Goal: Task Accomplishment & Management: Manage account settings

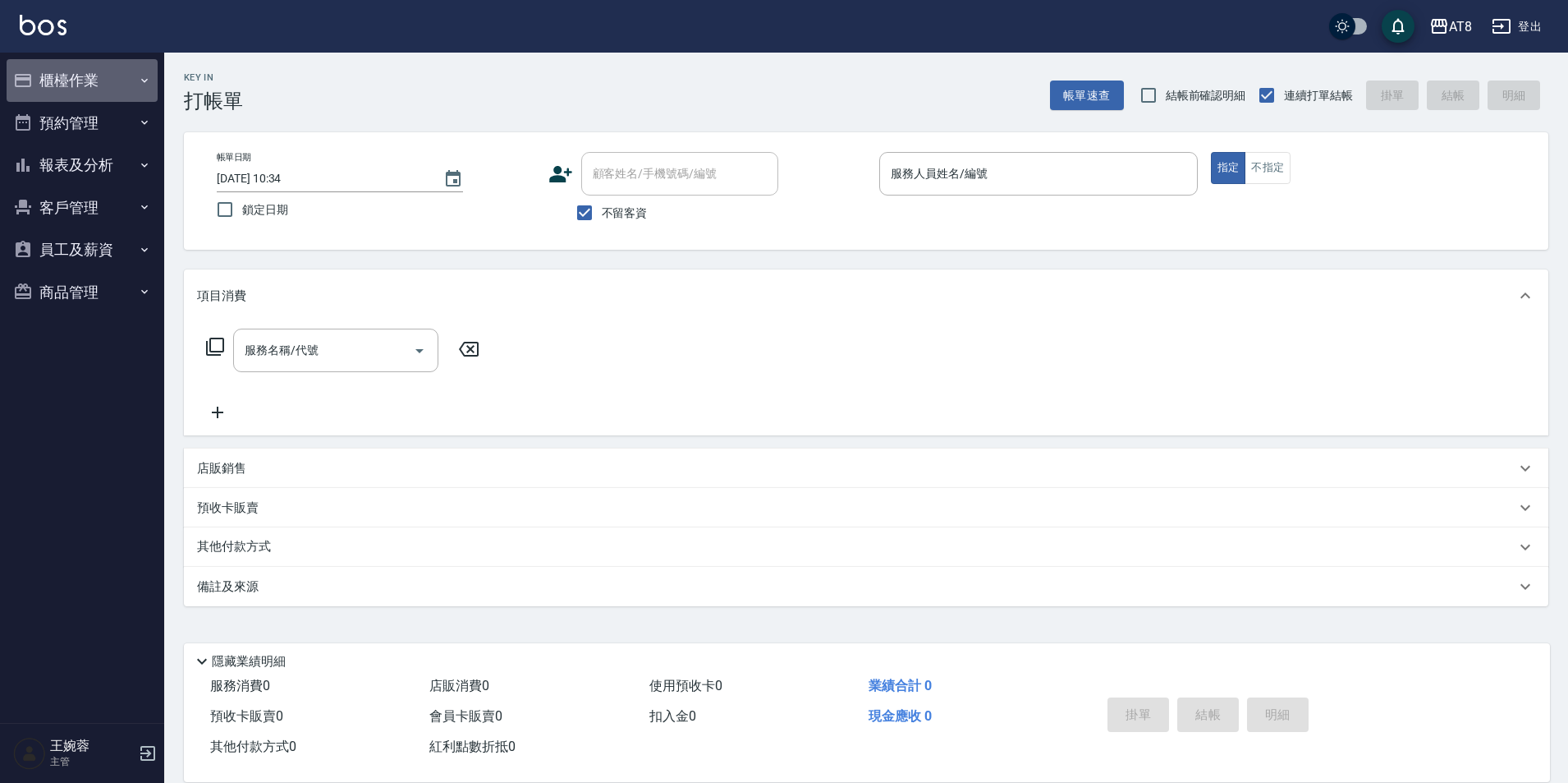
click at [114, 83] on button "櫃檯作業" at bounding box center [82, 81] width 151 height 43
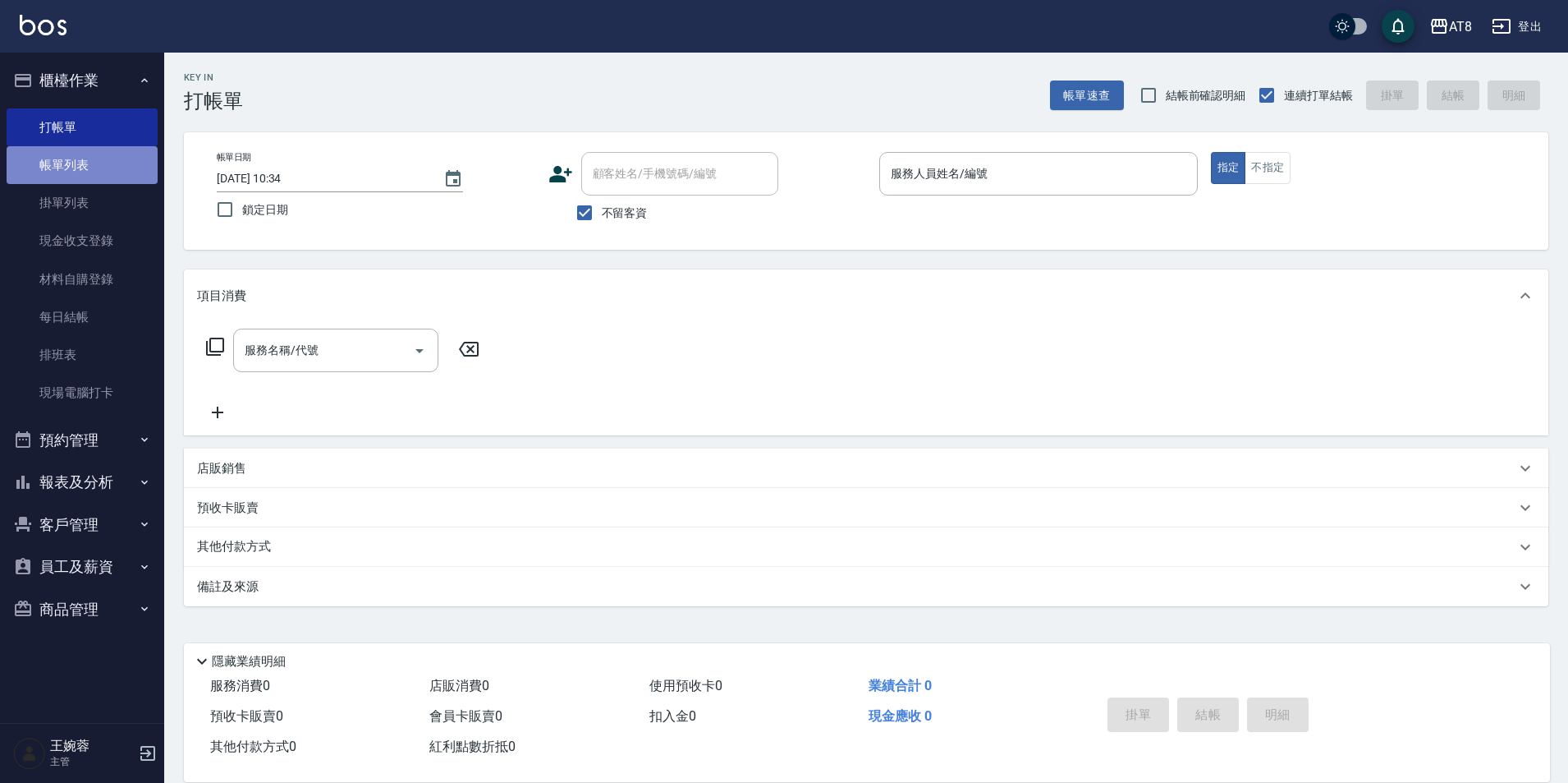
click at [72, 177] on link "帳單列表" at bounding box center [82, 165] width 151 height 38
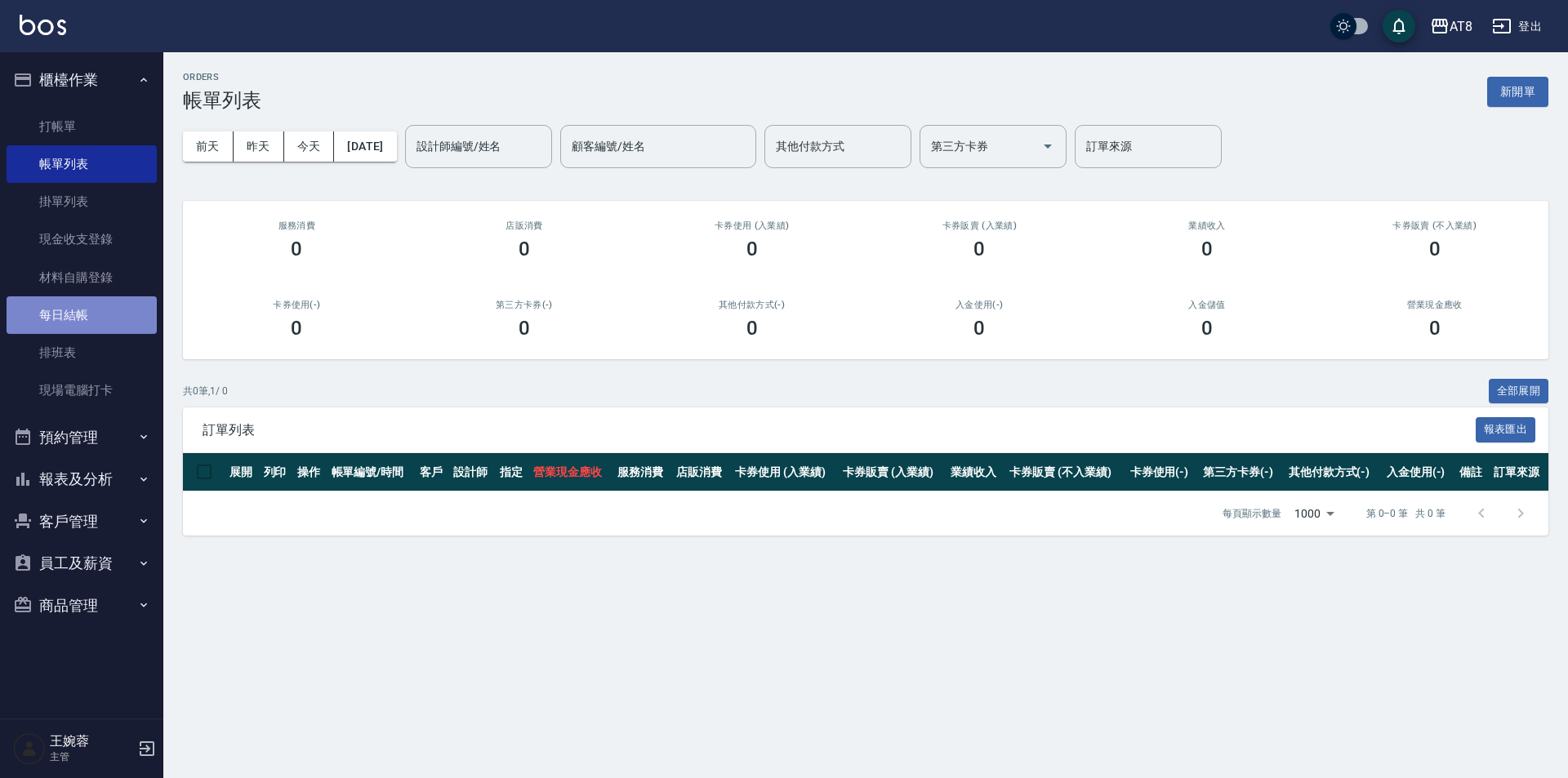
click at [104, 318] on link "每日結帳" at bounding box center [81, 315] width 150 height 38
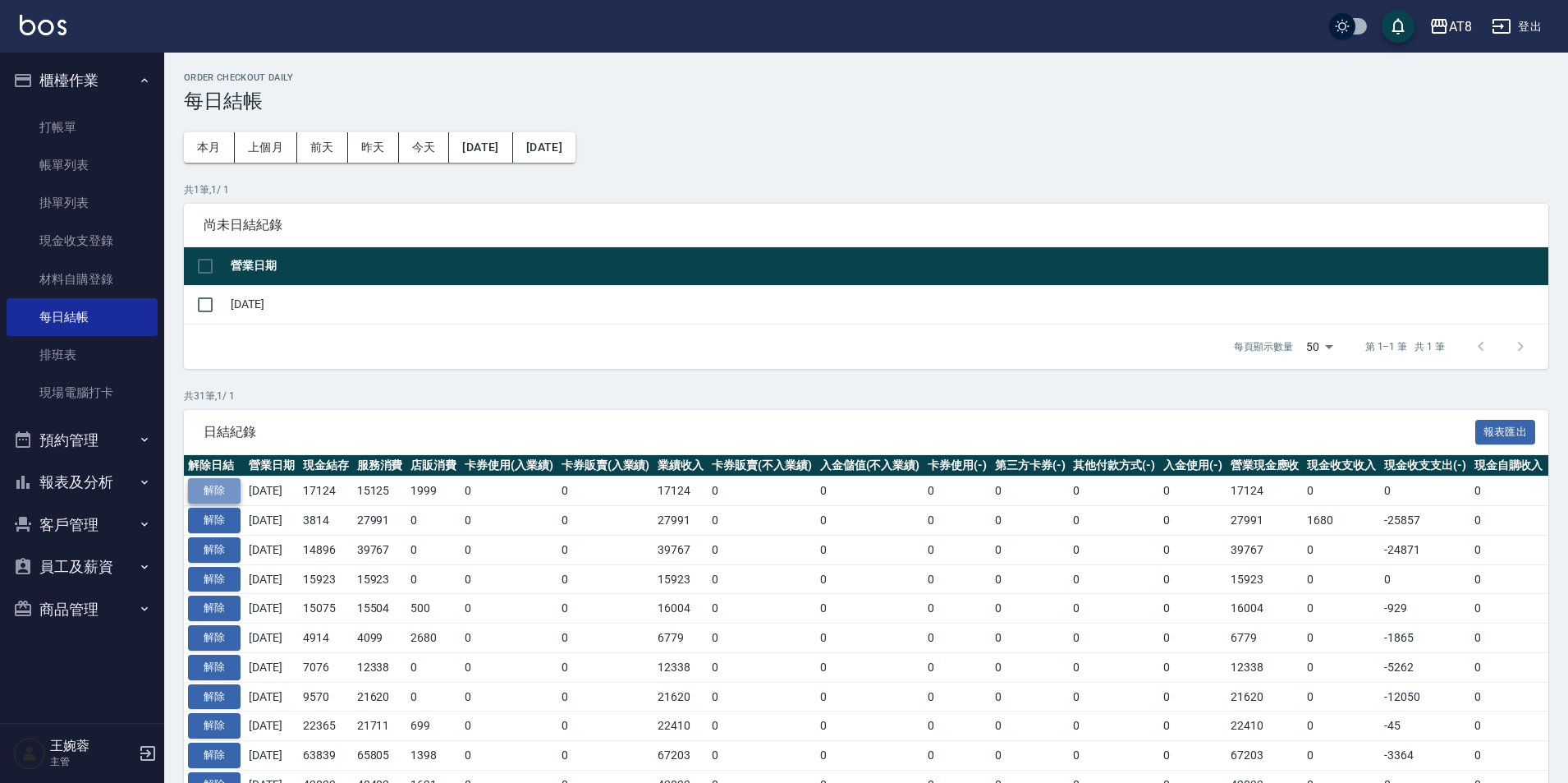
click at [205, 503] on button "解除" at bounding box center [214, 491] width 52 height 26
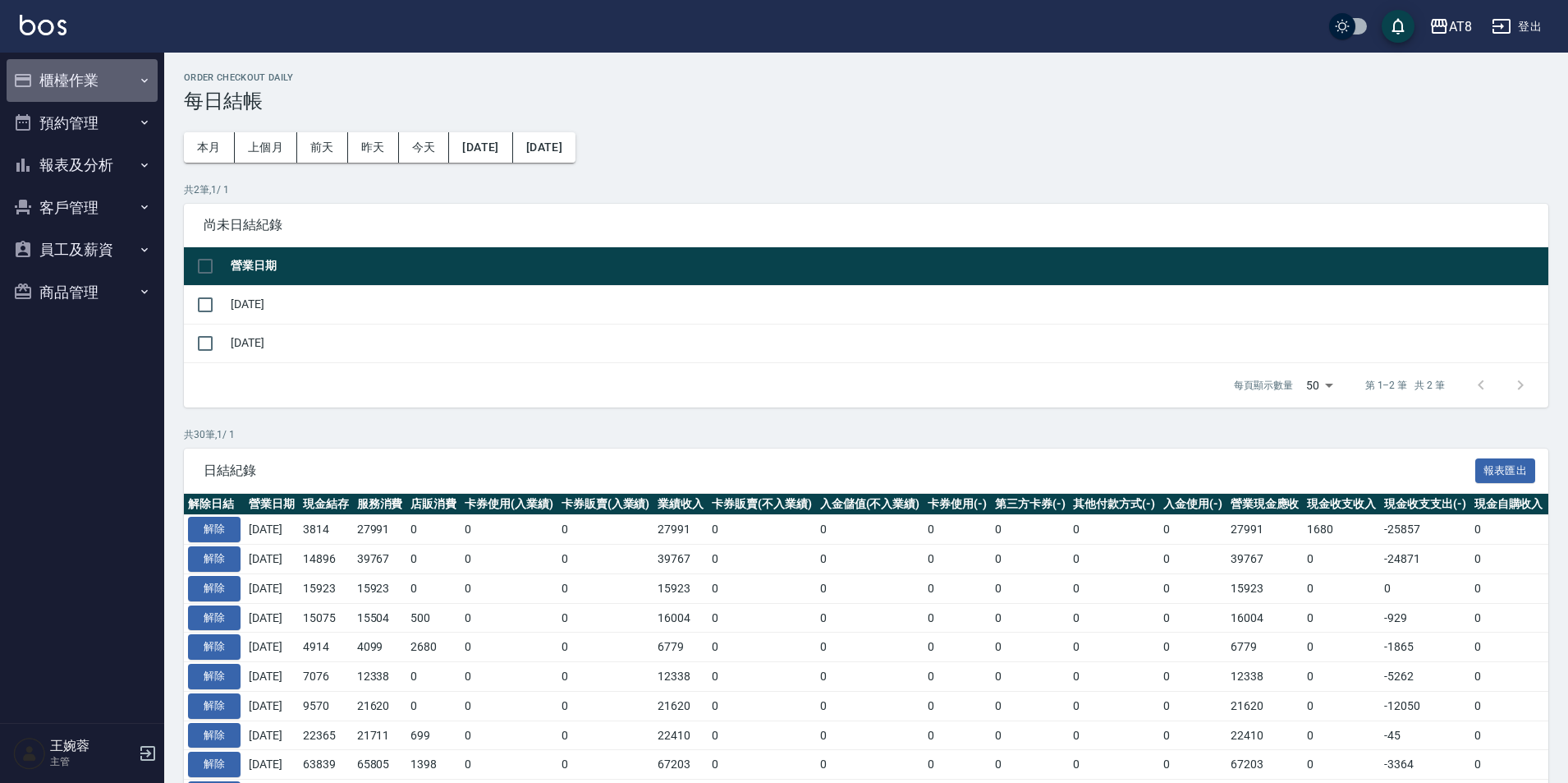
click at [97, 81] on button "櫃檯作業" at bounding box center [82, 81] width 151 height 43
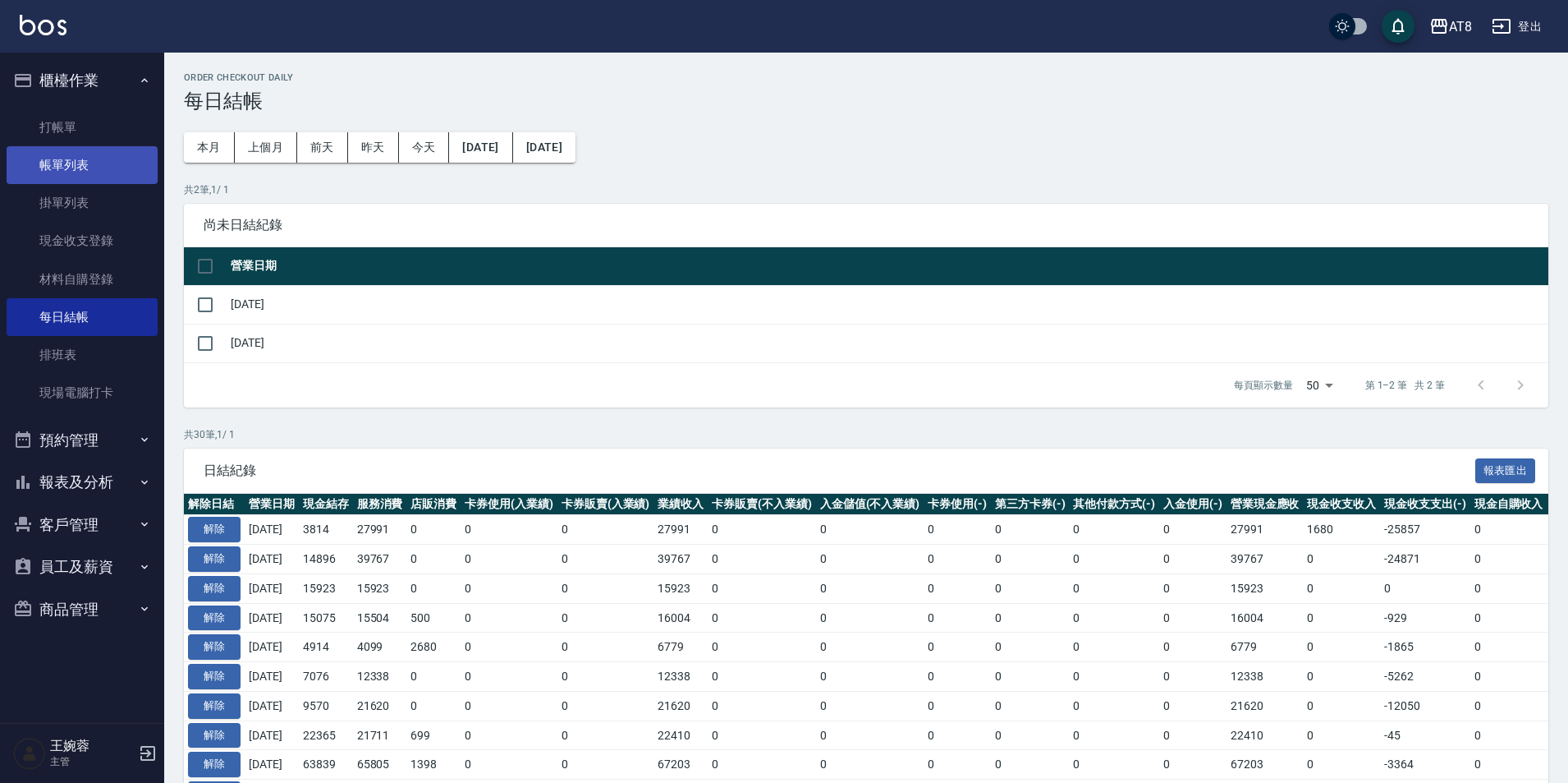
click at [73, 164] on link "帳單列表" at bounding box center [82, 165] width 151 height 38
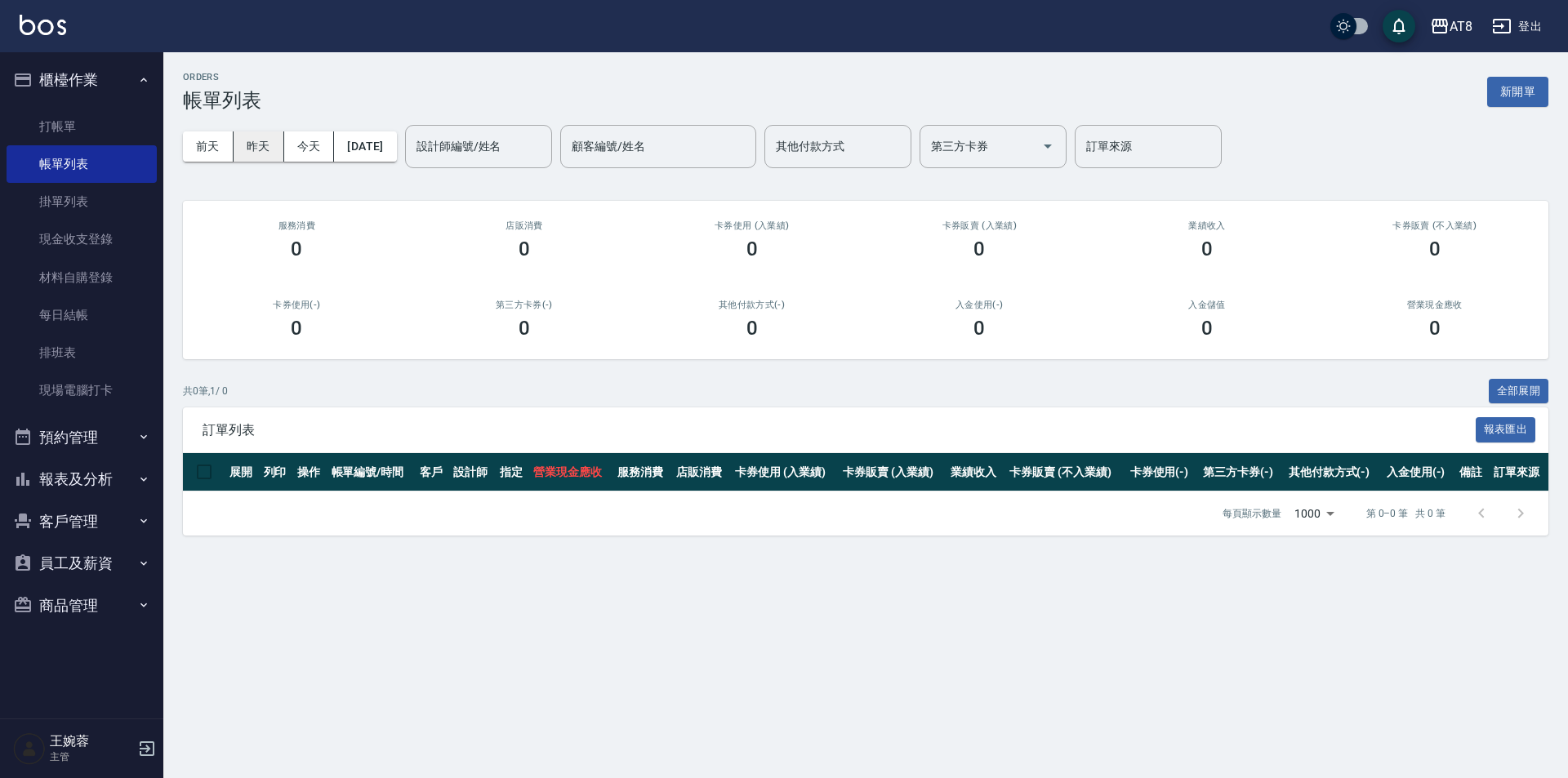
click at [277, 147] on button "昨天" at bounding box center [259, 146] width 50 height 30
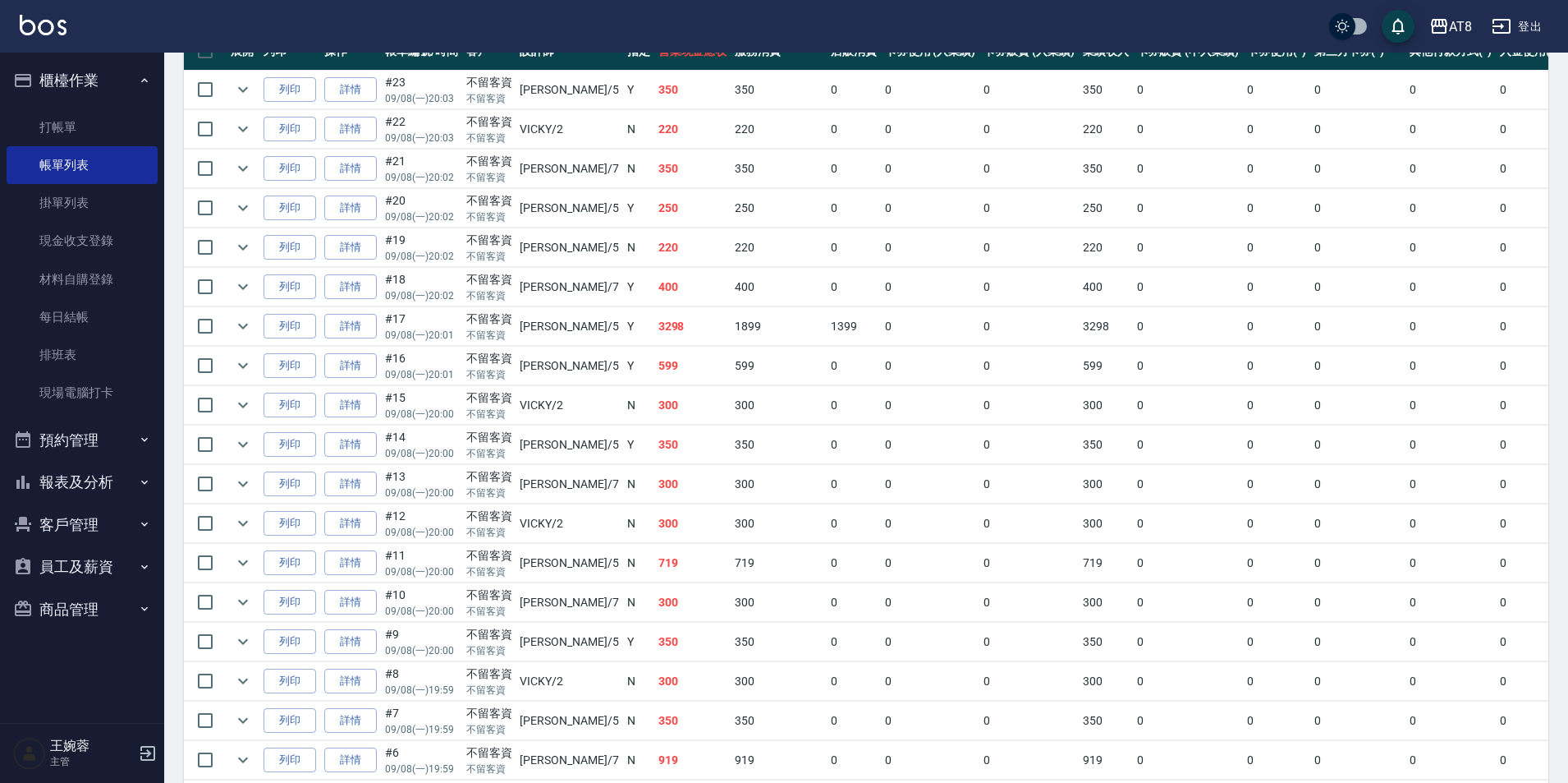
scroll to position [375, 0]
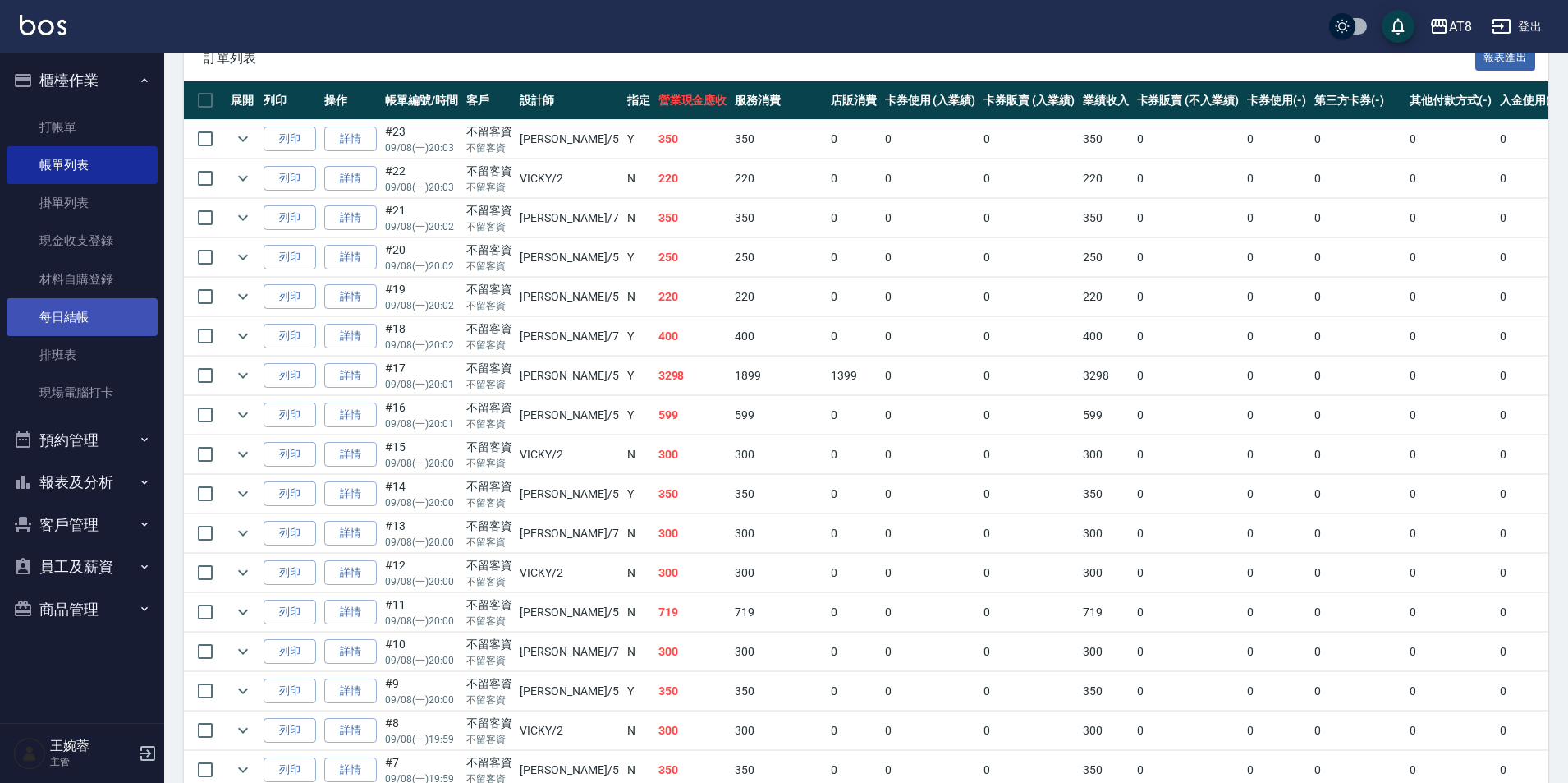
click at [96, 316] on link "每日結帳" at bounding box center [82, 317] width 151 height 38
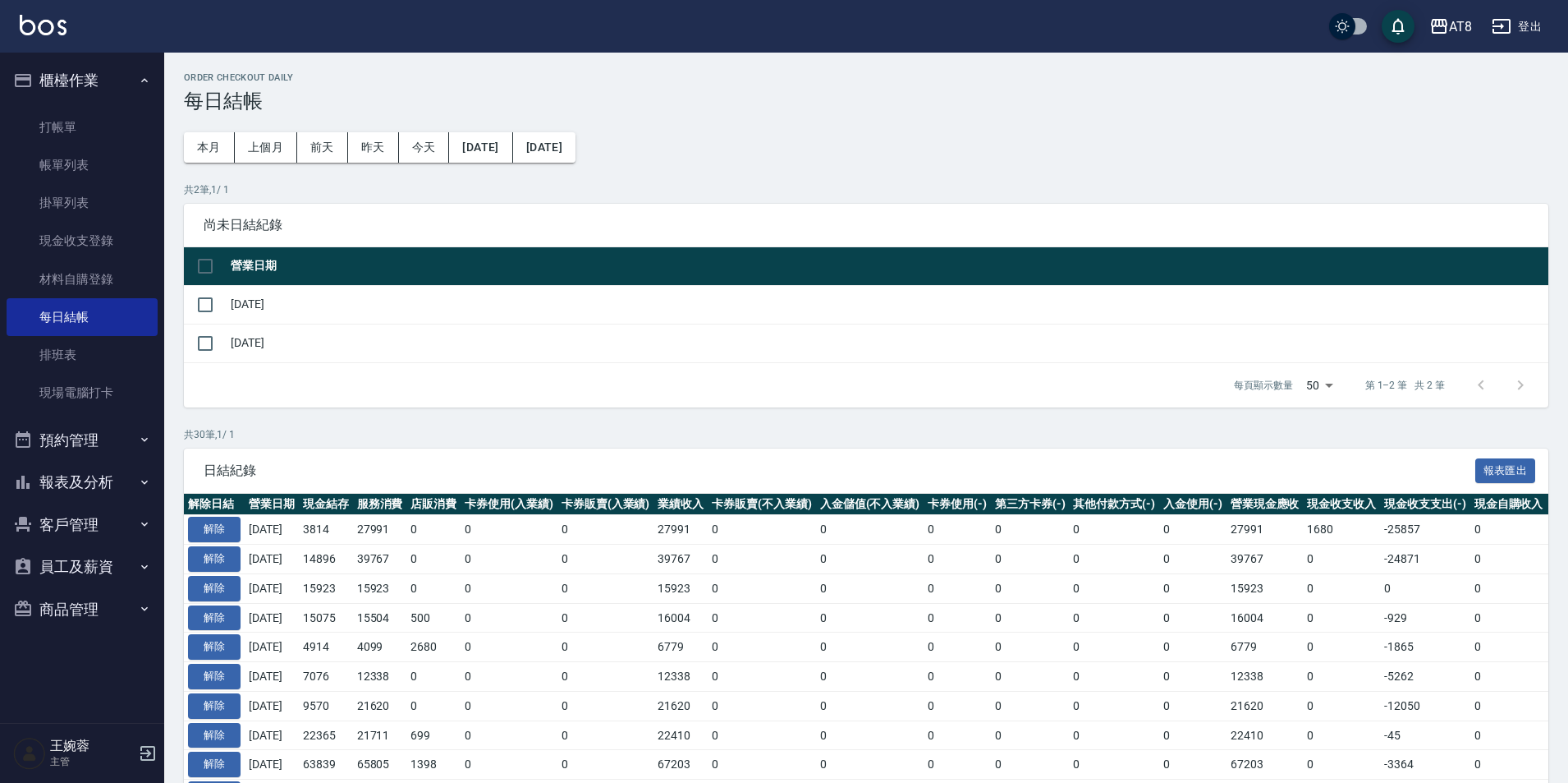
click at [226, 309] on td at bounding box center [205, 304] width 43 height 38
click at [208, 316] on input "checkbox" at bounding box center [205, 304] width 35 height 35
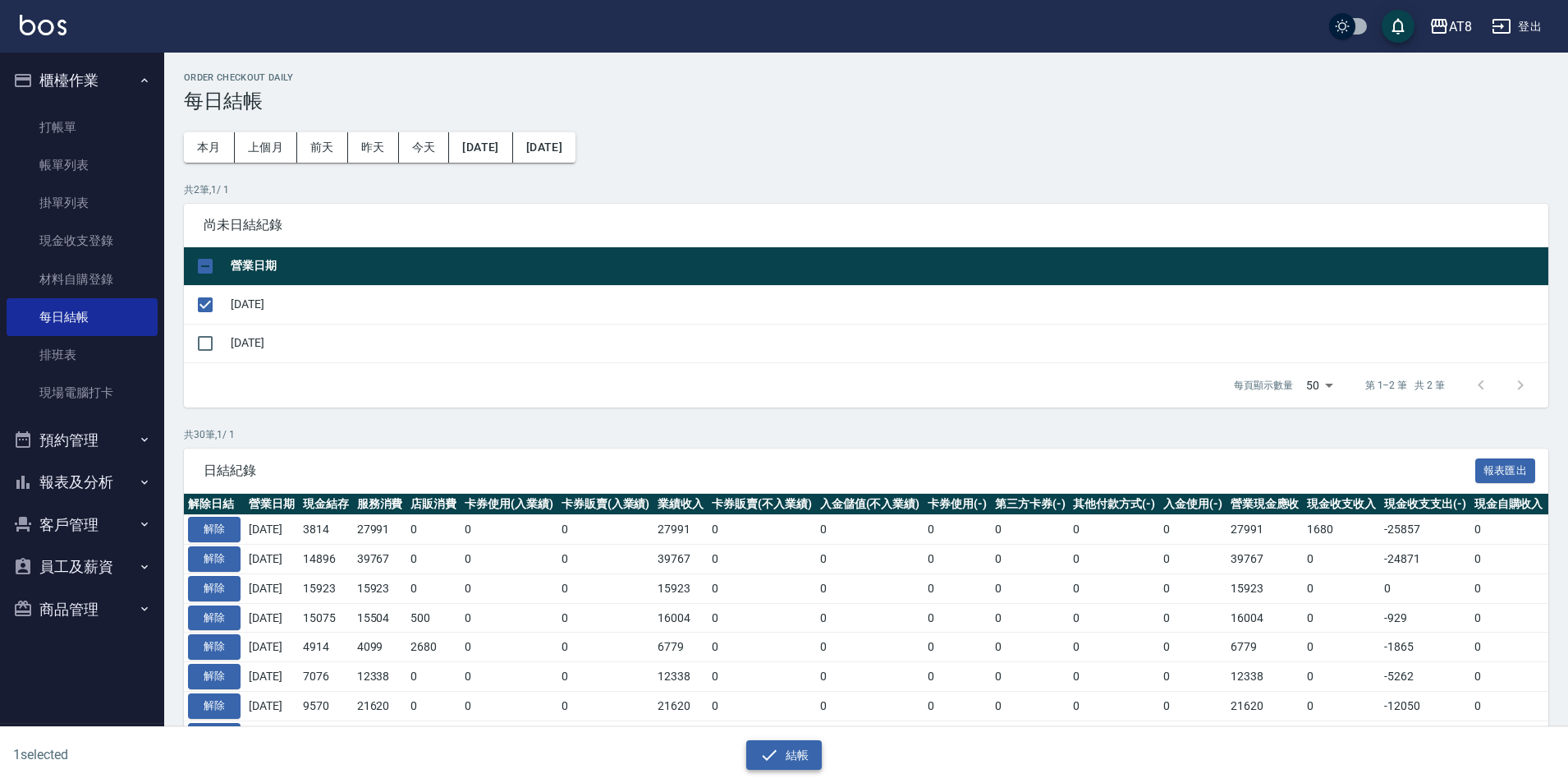
click at [812, 756] on button "結帳" at bounding box center [784, 755] width 76 height 30
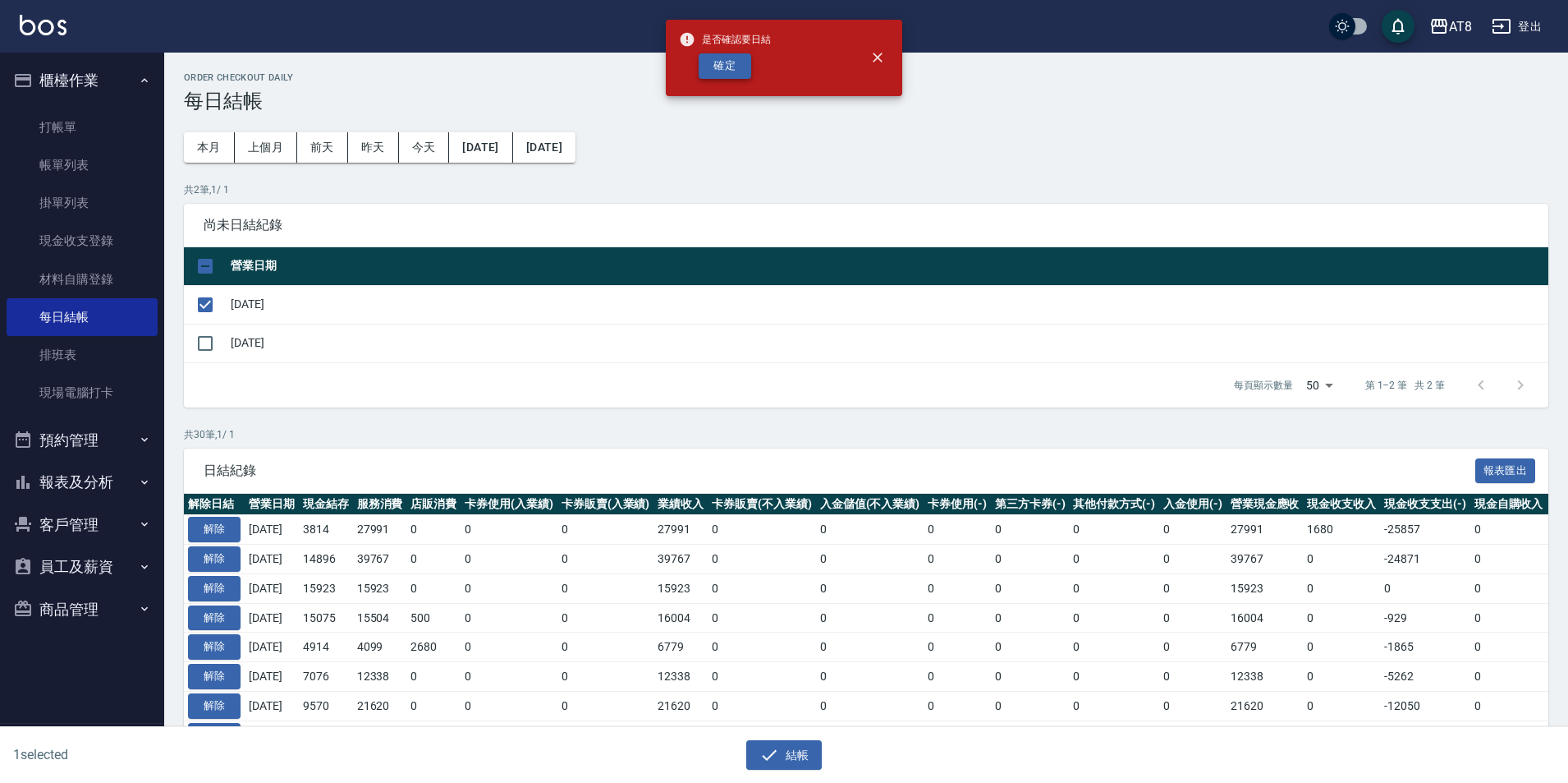
click at [719, 59] on button "確定" at bounding box center [724, 66] width 52 height 26
checkbox input "false"
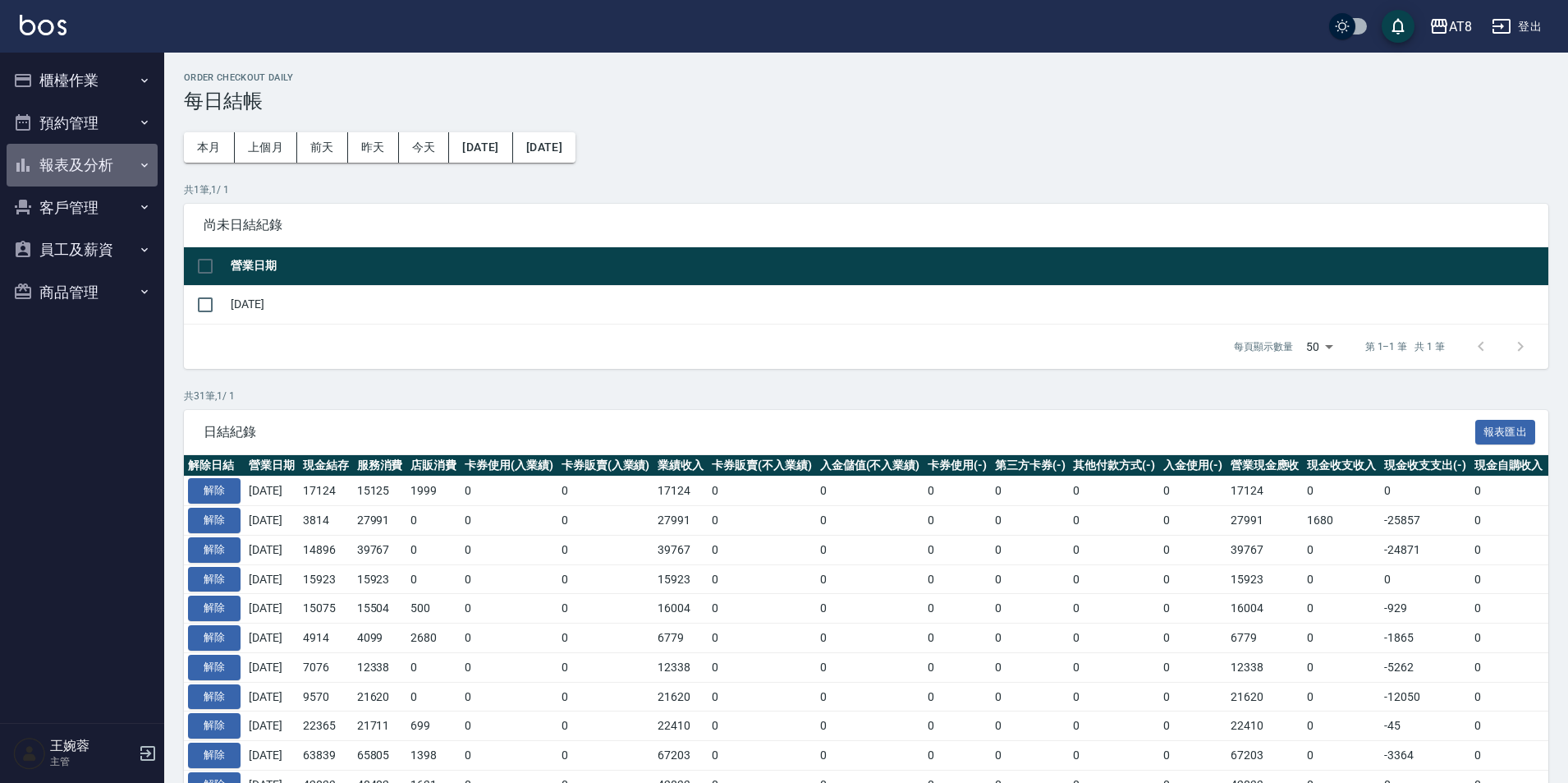
click at [90, 167] on button "報表及分析" at bounding box center [82, 165] width 151 height 43
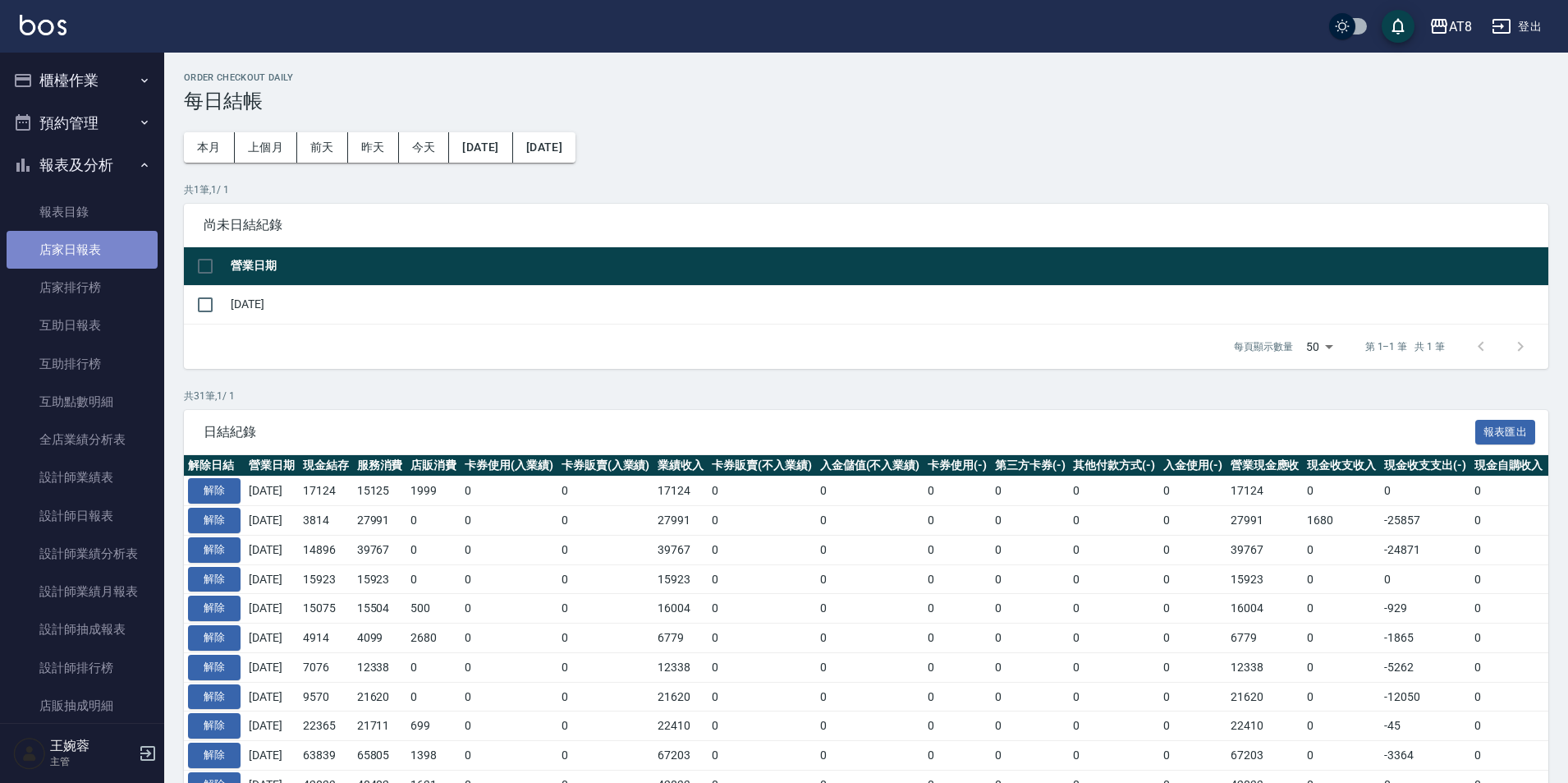
click at [82, 249] on link "店家日報表" at bounding box center [82, 249] width 151 height 38
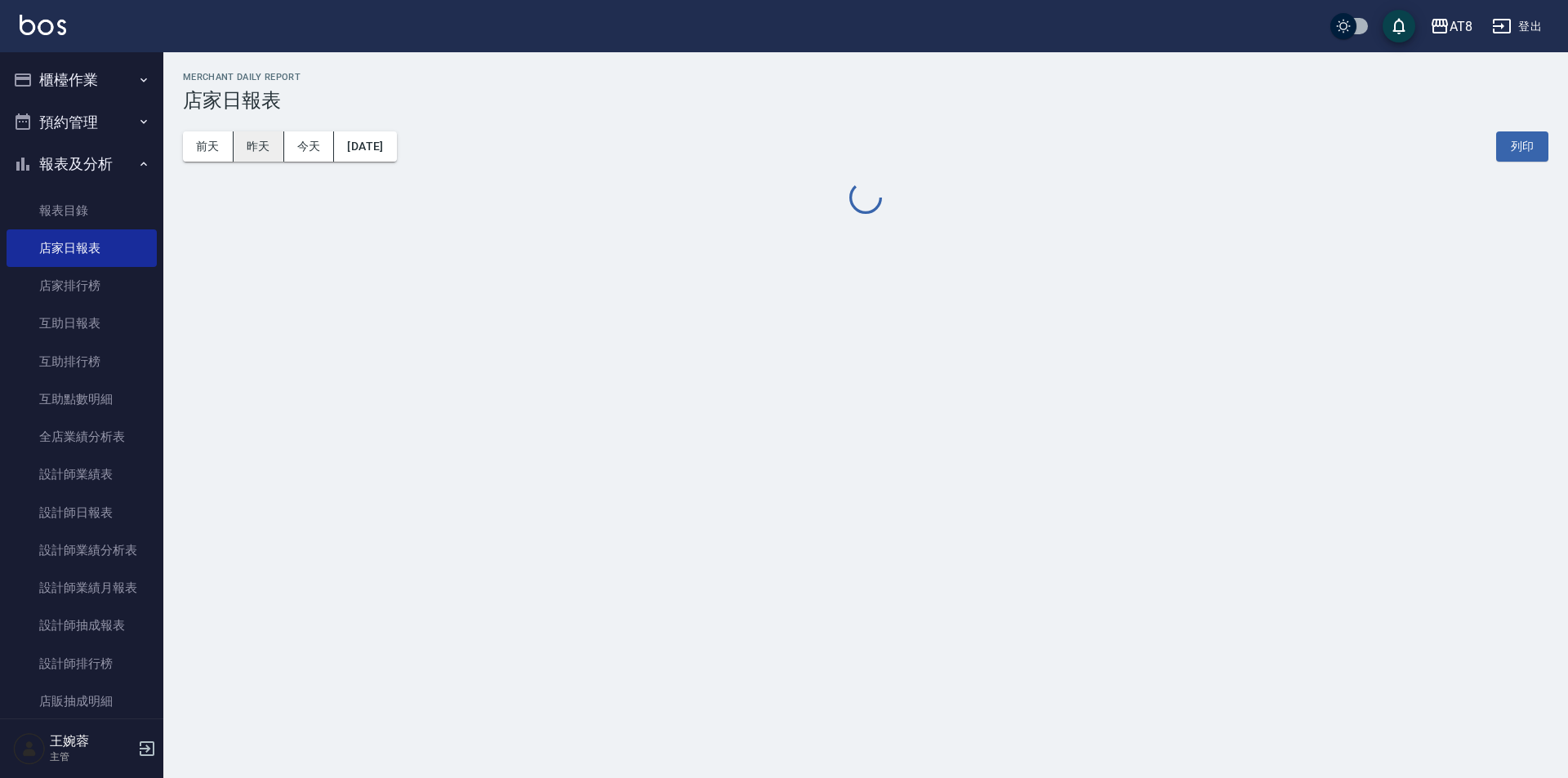
click at [267, 147] on button "昨天" at bounding box center [259, 146] width 50 height 30
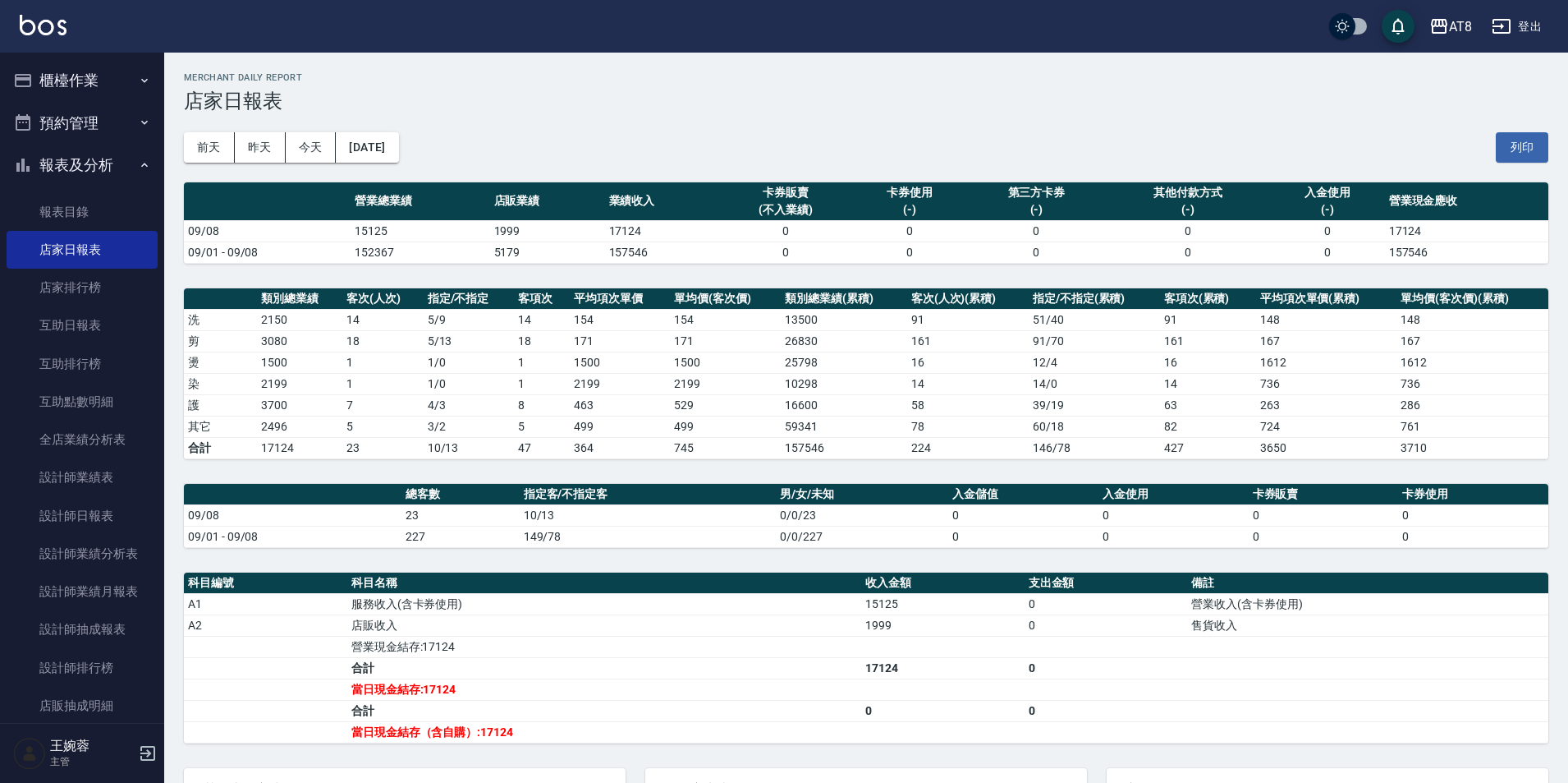
click at [123, 170] on button "報表及分析" at bounding box center [82, 165] width 151 height 43
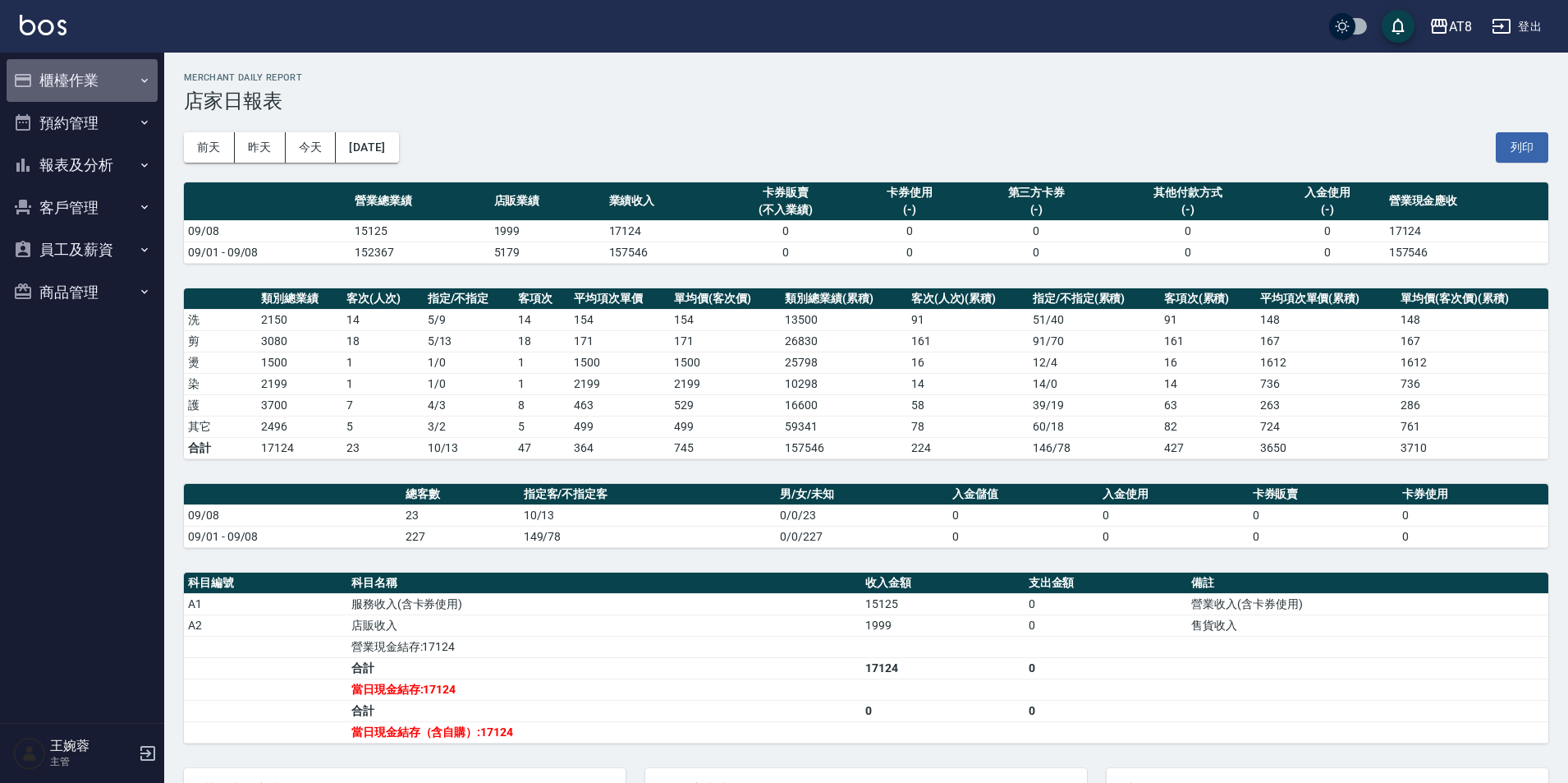
click at [69, 76] on button "櫃檯作業" at bounding box center [82, 81] width 151 height 43
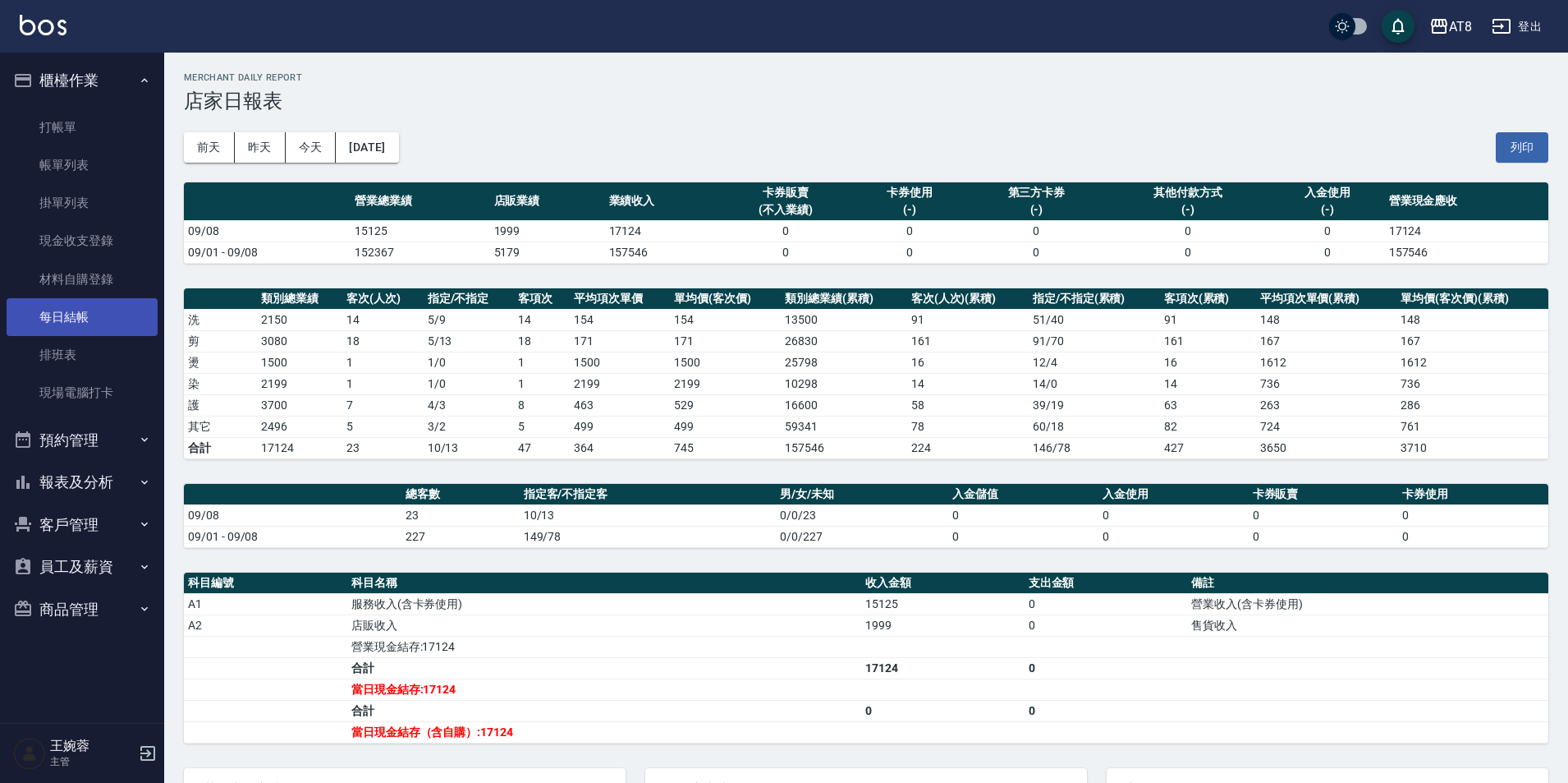
click at [112, 324] on link "每日結帳" at bounding box center [82, 317] width 151 height 38
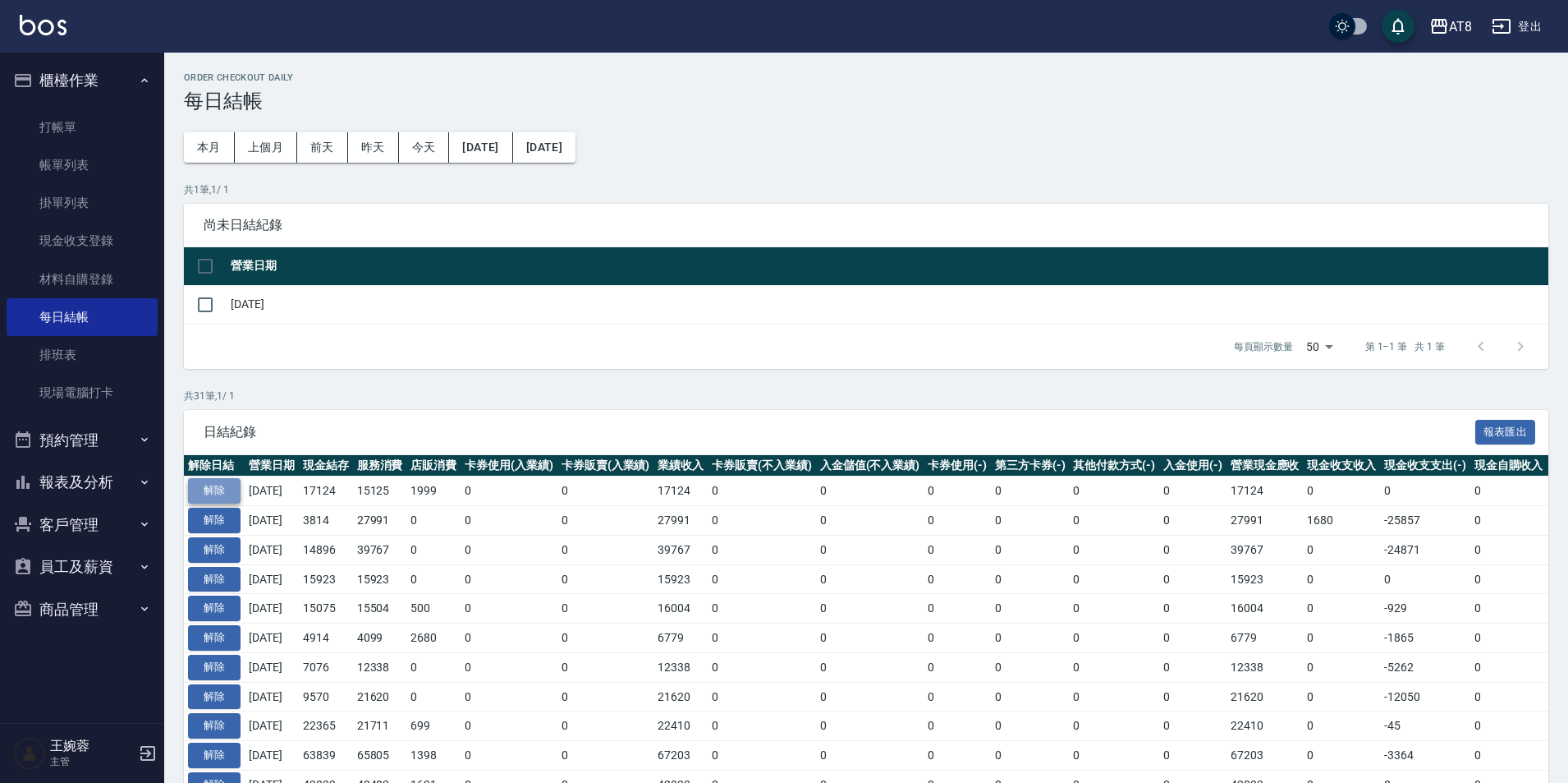
click at [231, 503] on button "解除" at bounding box center [214, 491] width 52 height 26
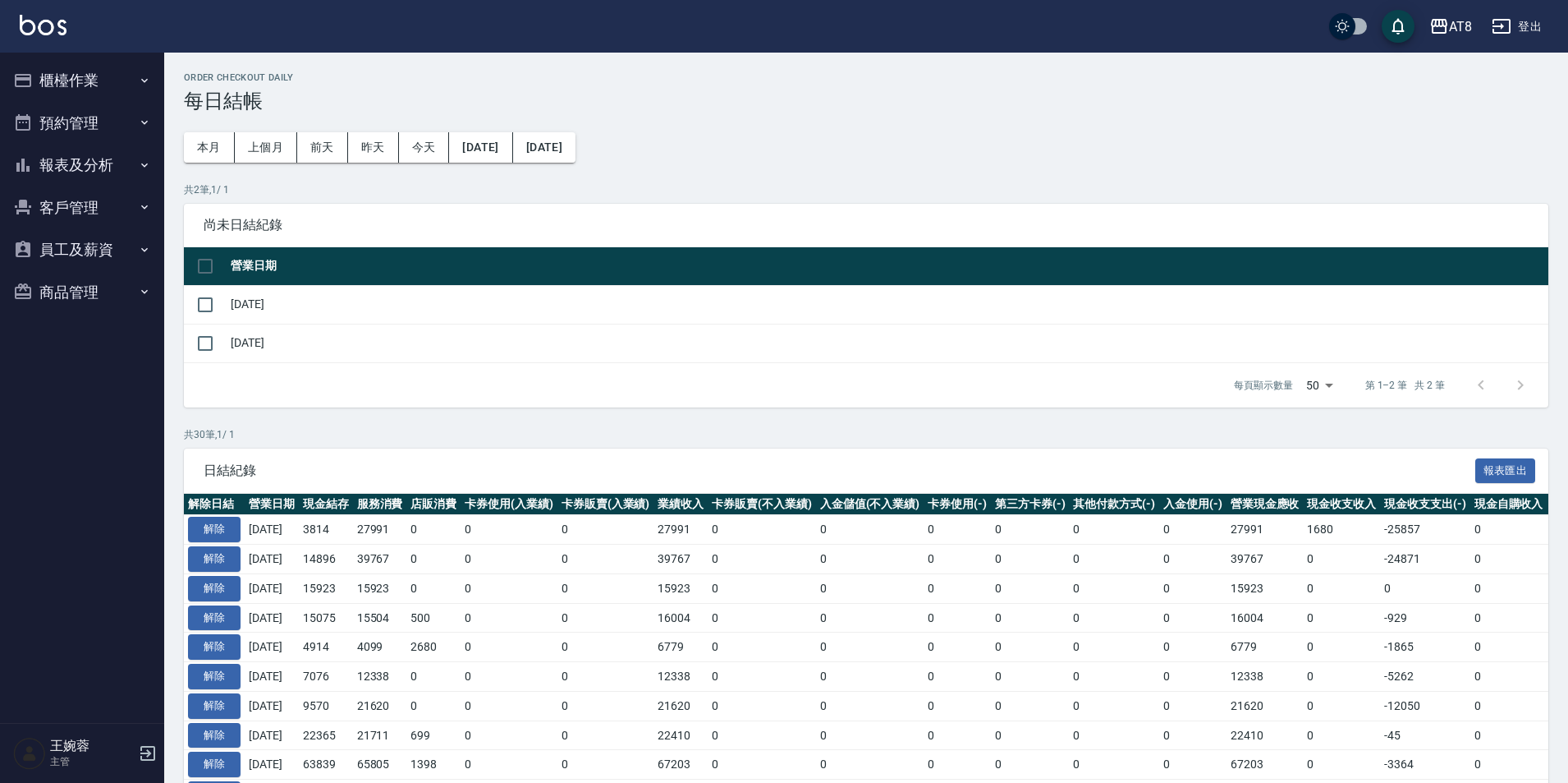
click at [115, 73] on button "櫃檯作業" at bounding box center [82, 81] width 151 height 43
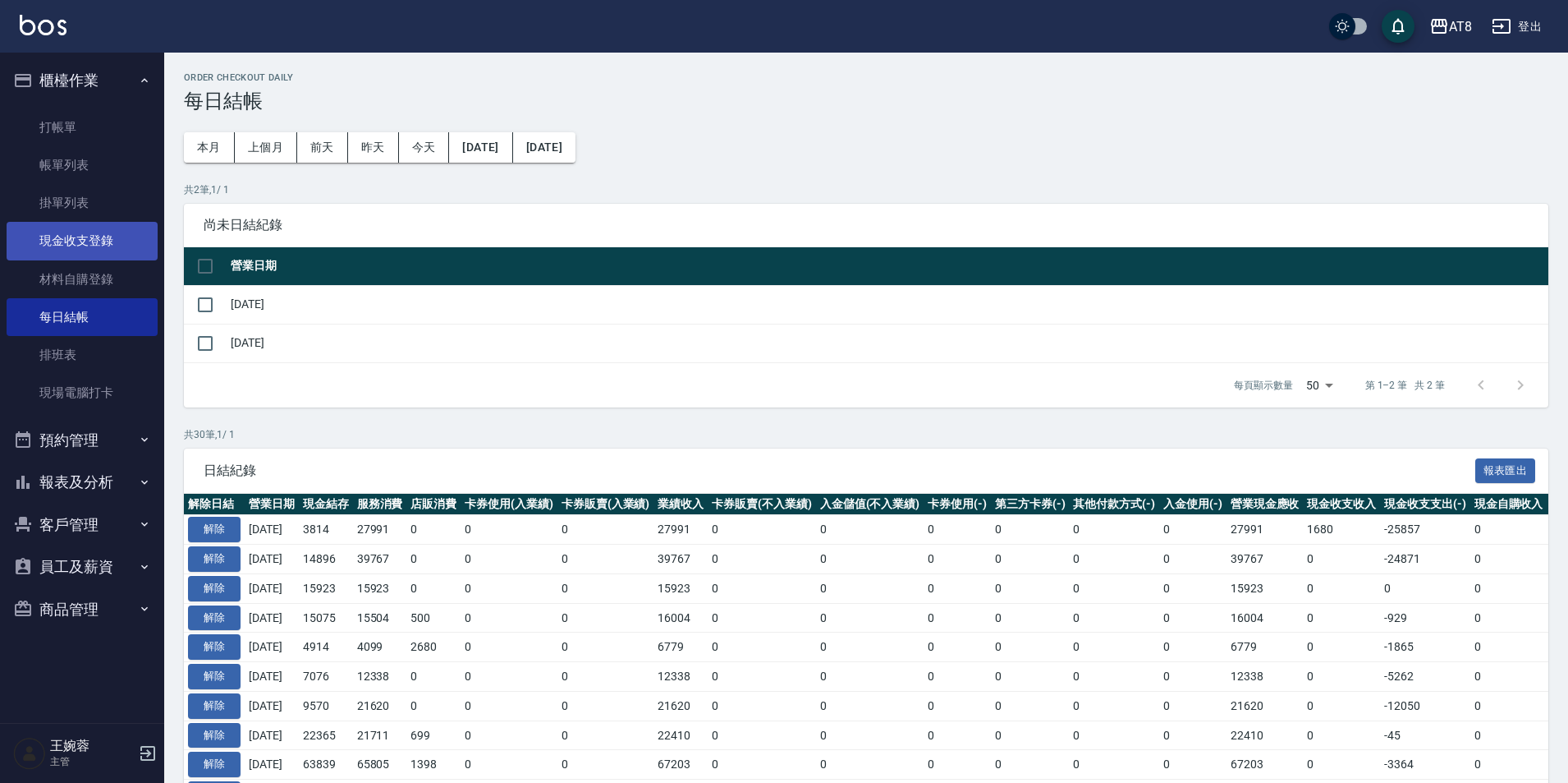
click at [60, 230] on link "現金收支登錄" at bounding box center [82, 241] width 151 height 38
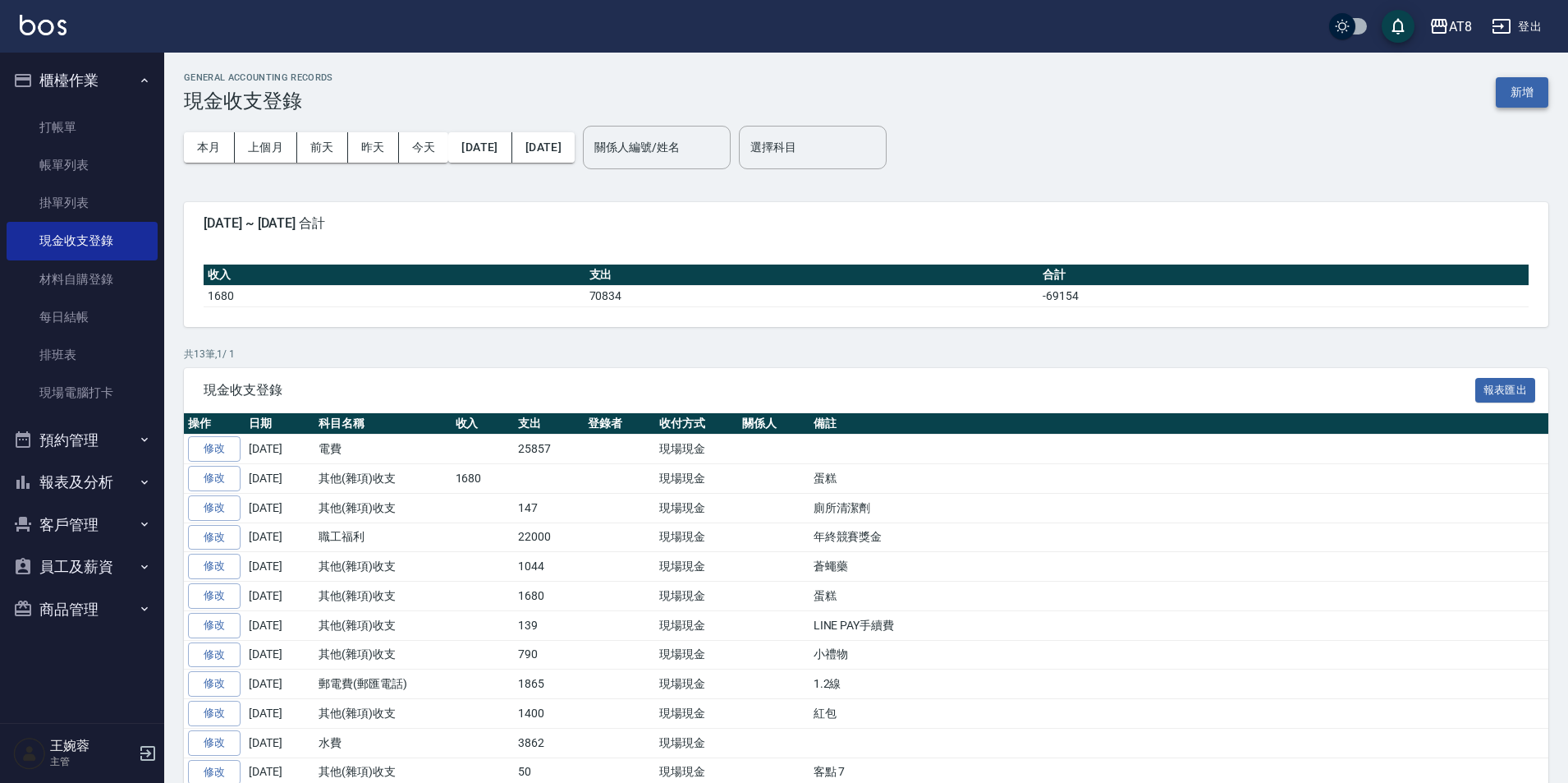
click at [1516, 103] on button "新增" at bounding box center [1522, 92] width 52 height 30
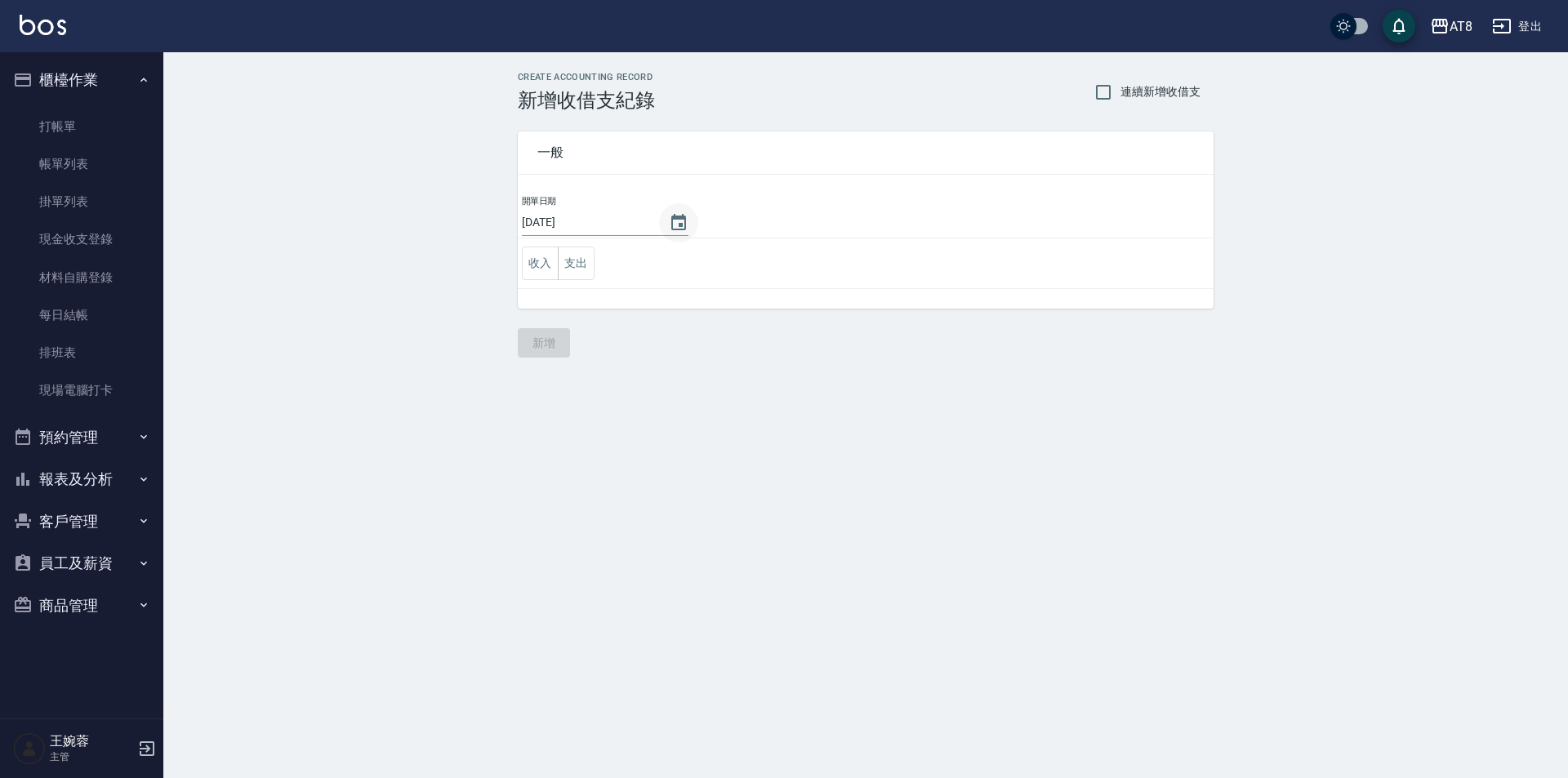
click at [671, 219] on icon "Choose date, selected date is 2025-09-09" at bounding box center [679, 221] width 15 height 17
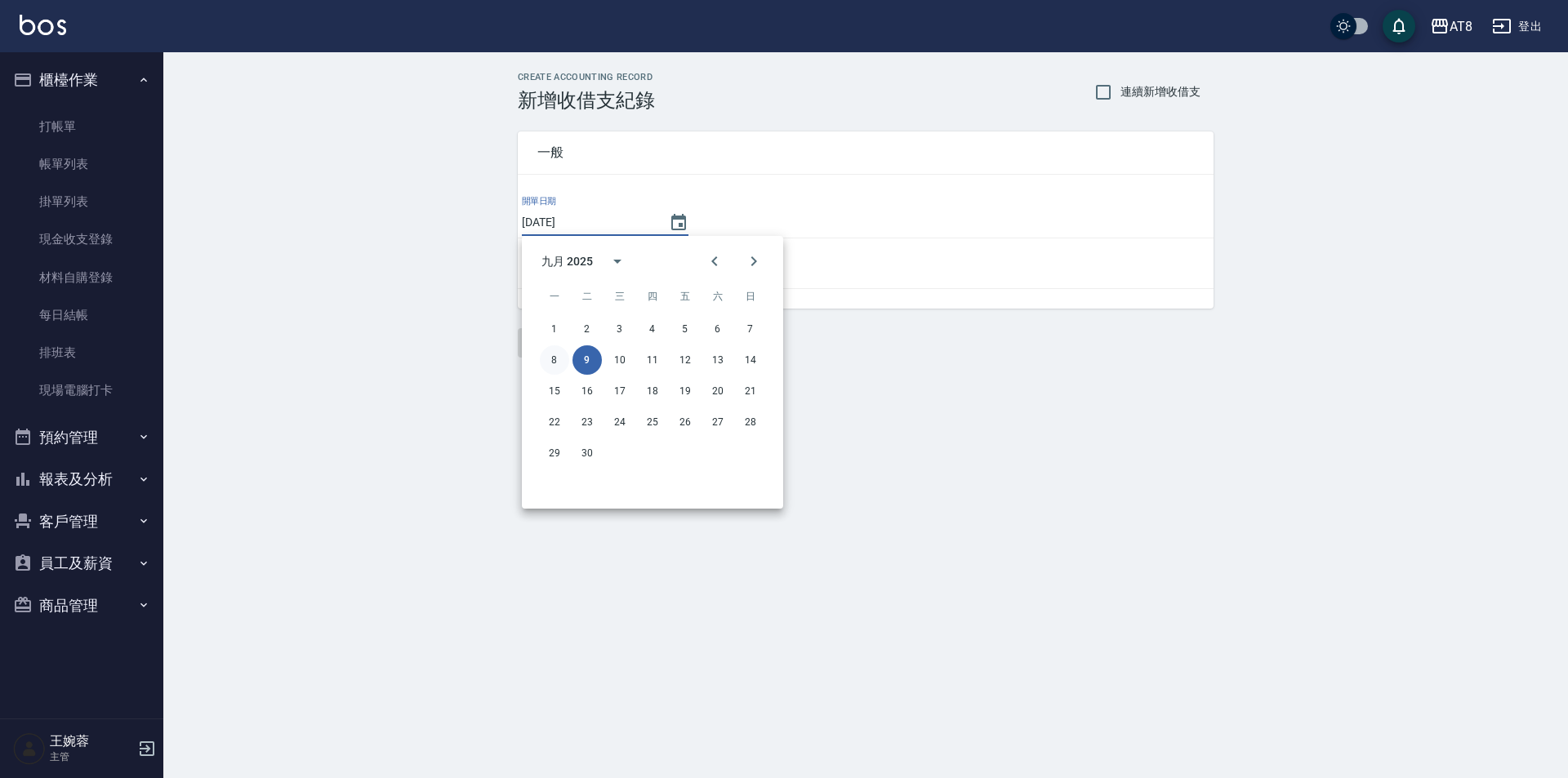
click at [551, 354] on button "8" at bounding box center [554, 359] width 29 height 29
type input "[DATE]"
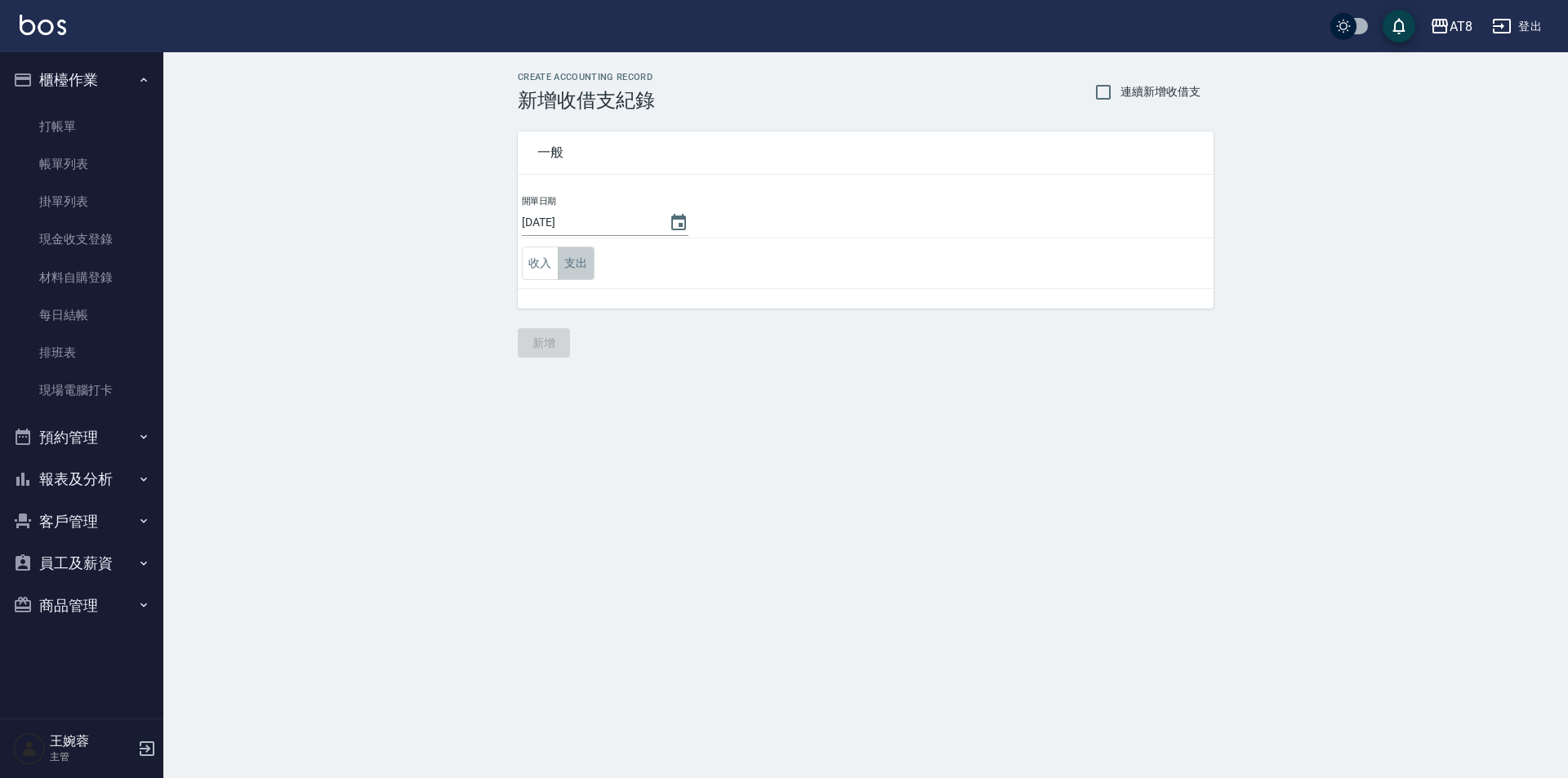
click at [570, 267] on button "支出" at bounding box center [576, 263] width 37 height 34
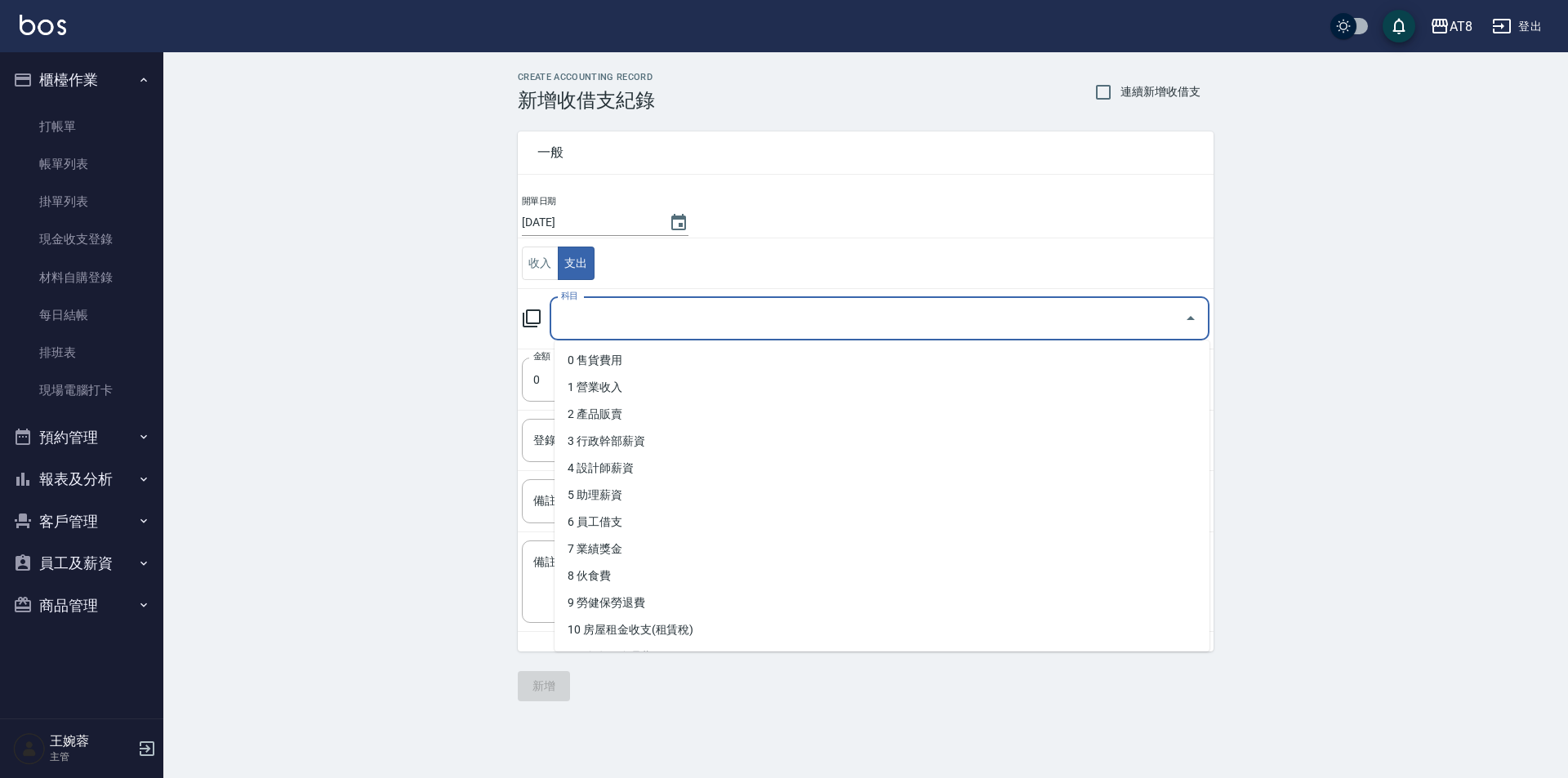
click at [672, 312] on input "科目" at bounding box center [867, 318] width 620 height 28
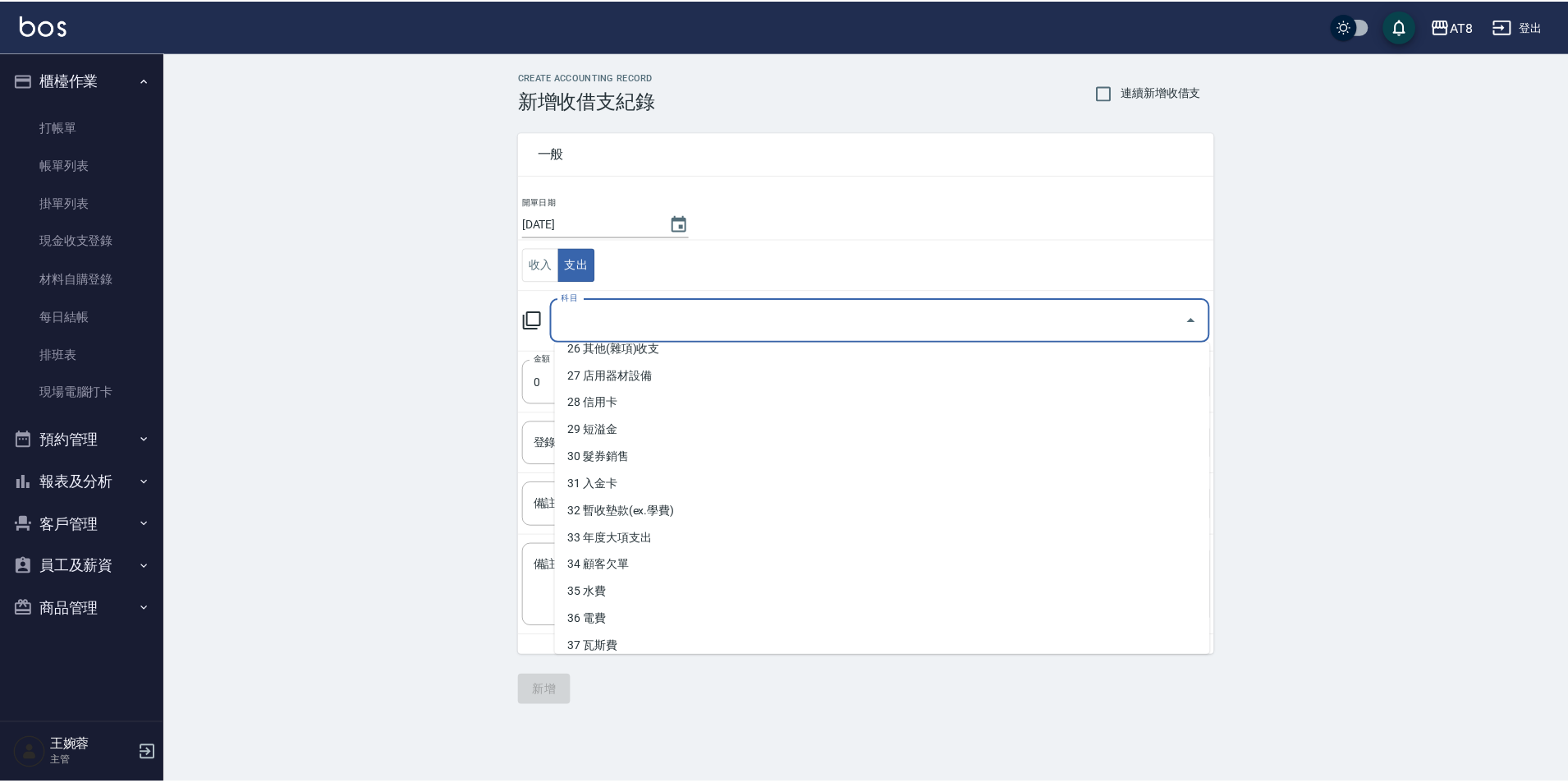
scroll to position [731, 0]
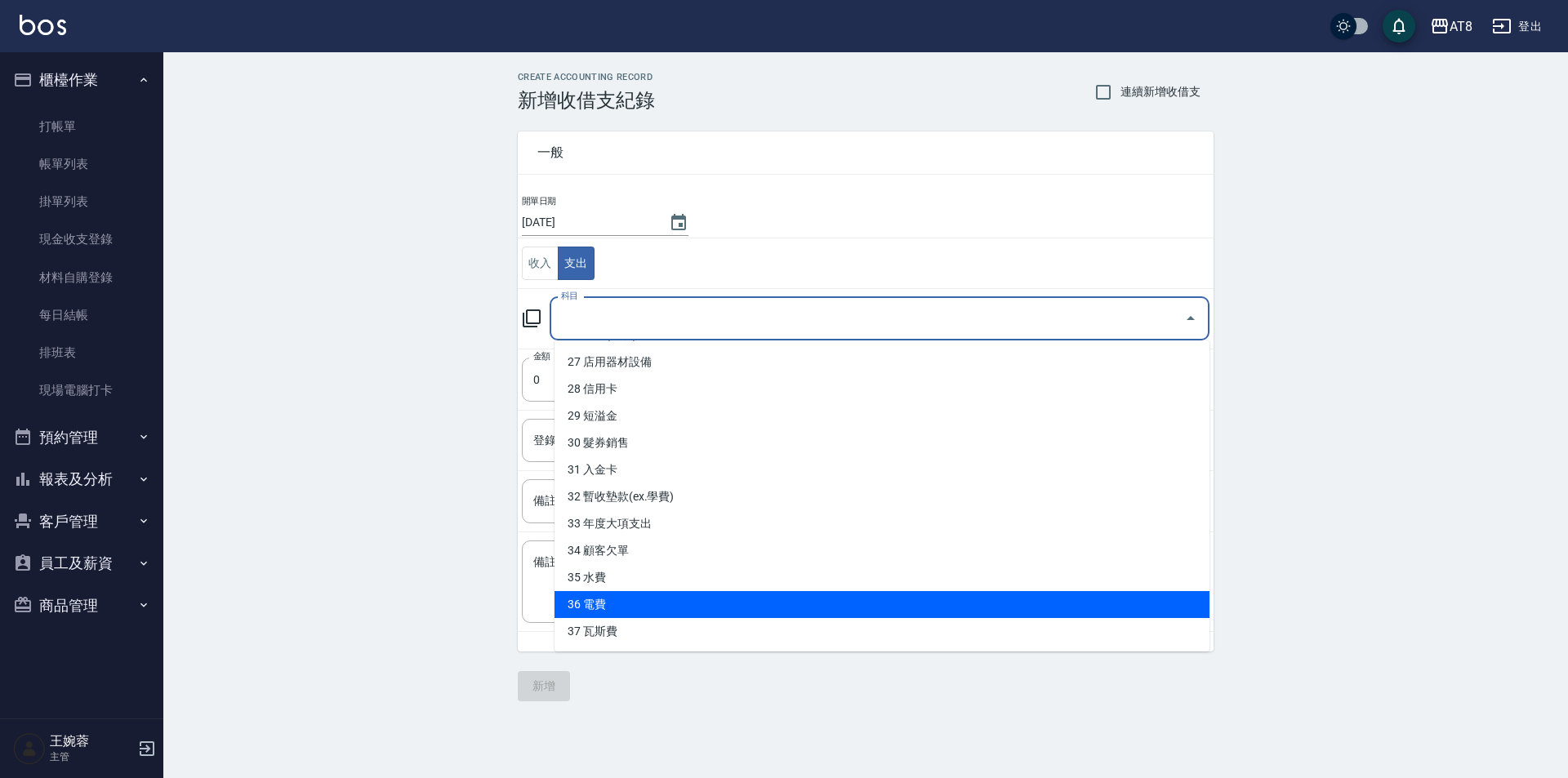
click at [1072, 606] on li "36 電費" at bounding box center [882, 604] width 655 height 27
type input "36 電費"
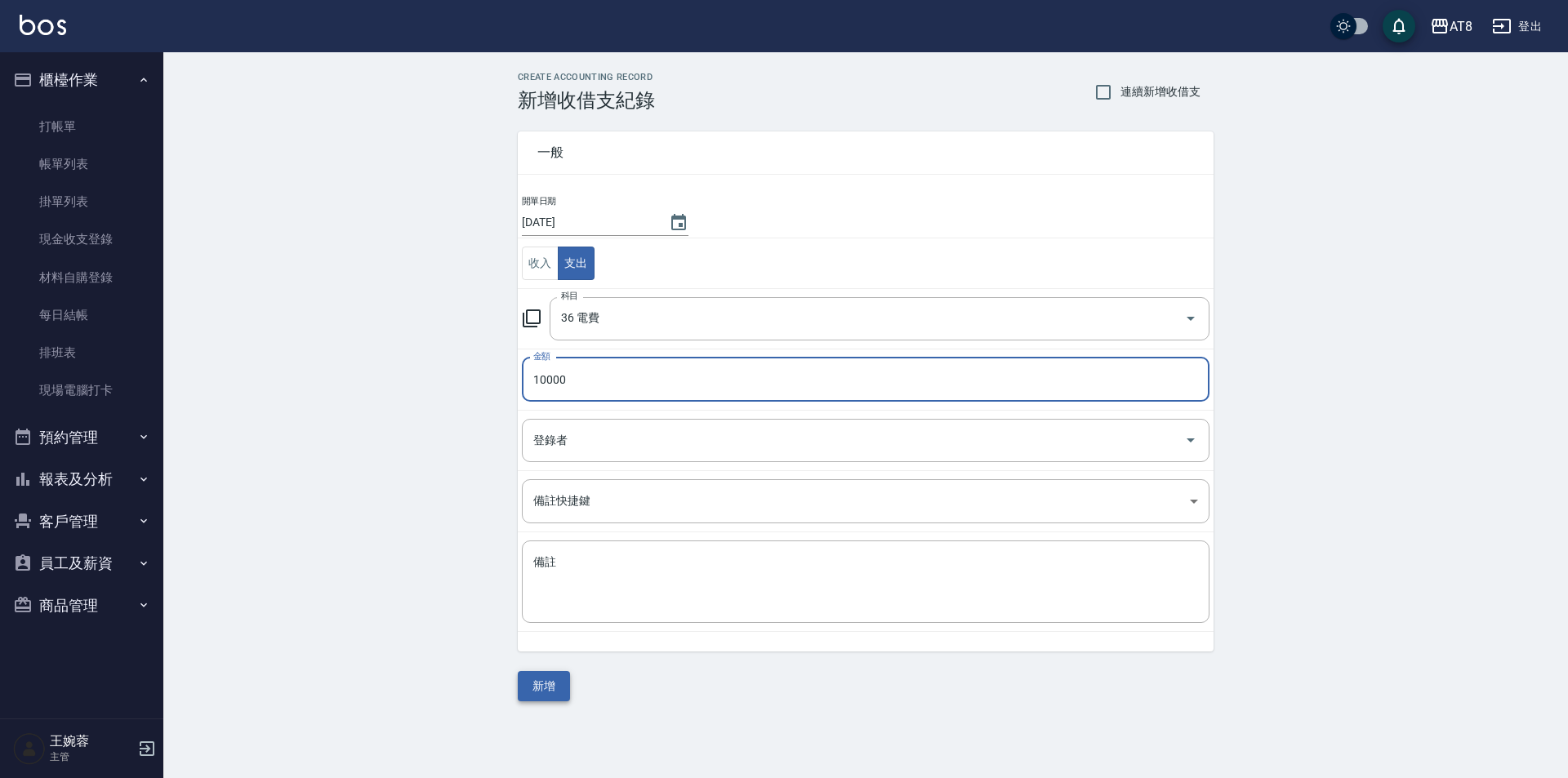
type input "10000"
click at [530, 688] on button "新增" at bounding box center [544, 686] width 52 height 30
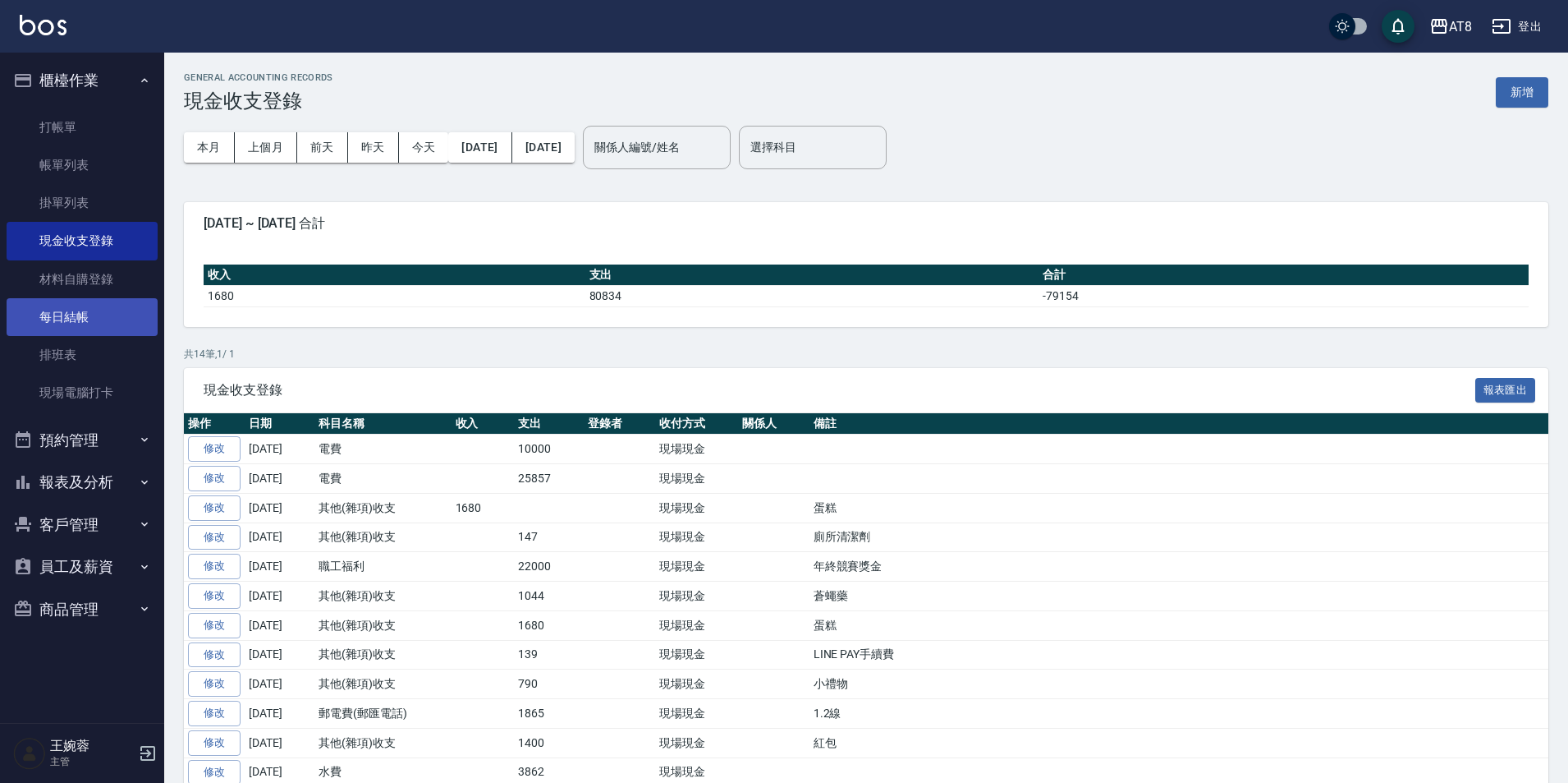
click at [114, 312] on link "每日結帳" at bounding box center [82, 317] width 151 height 38
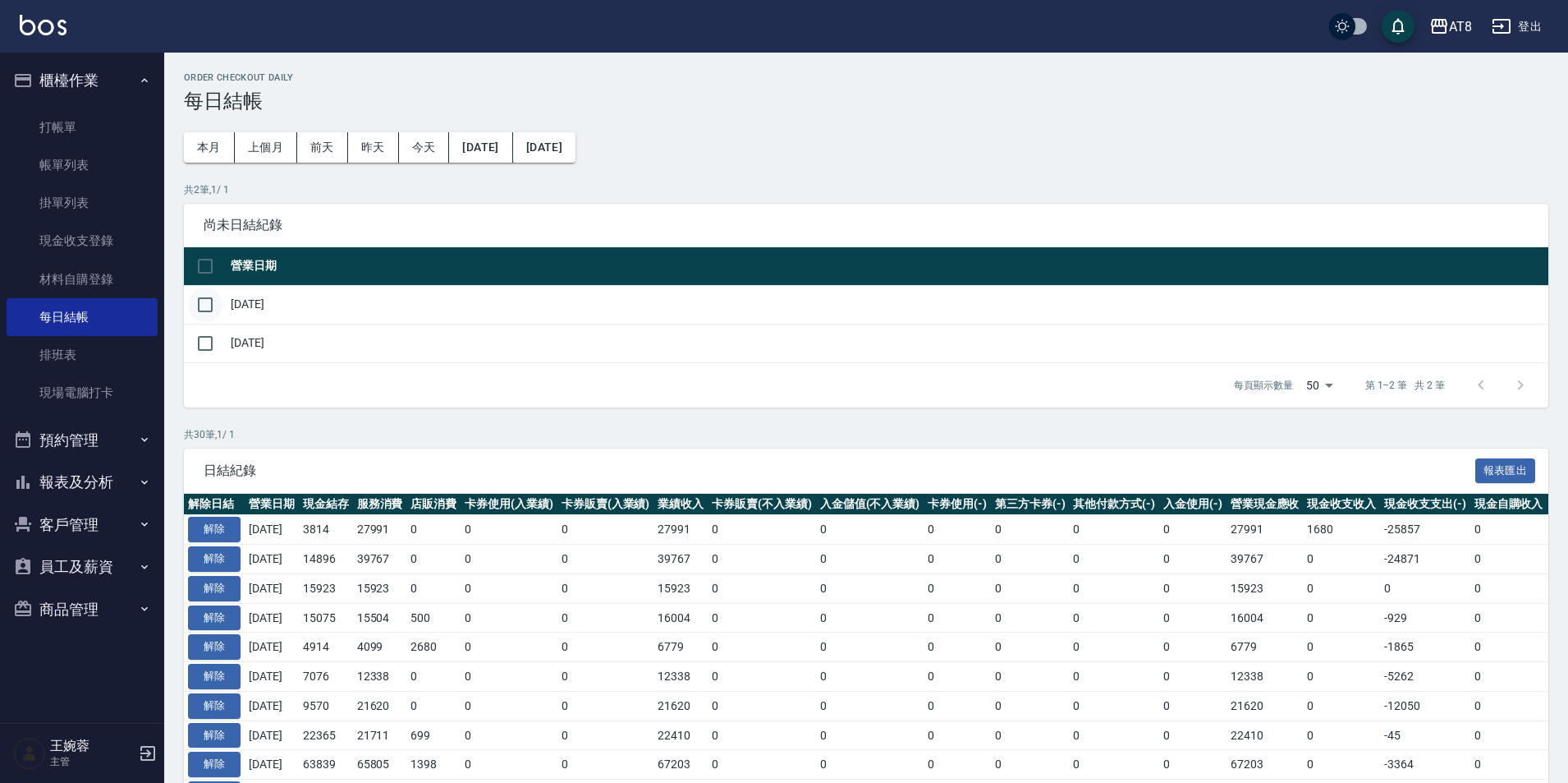
click at [201, 322] on input "checkbox" at bounding box center [205, 304] width 35 height 35
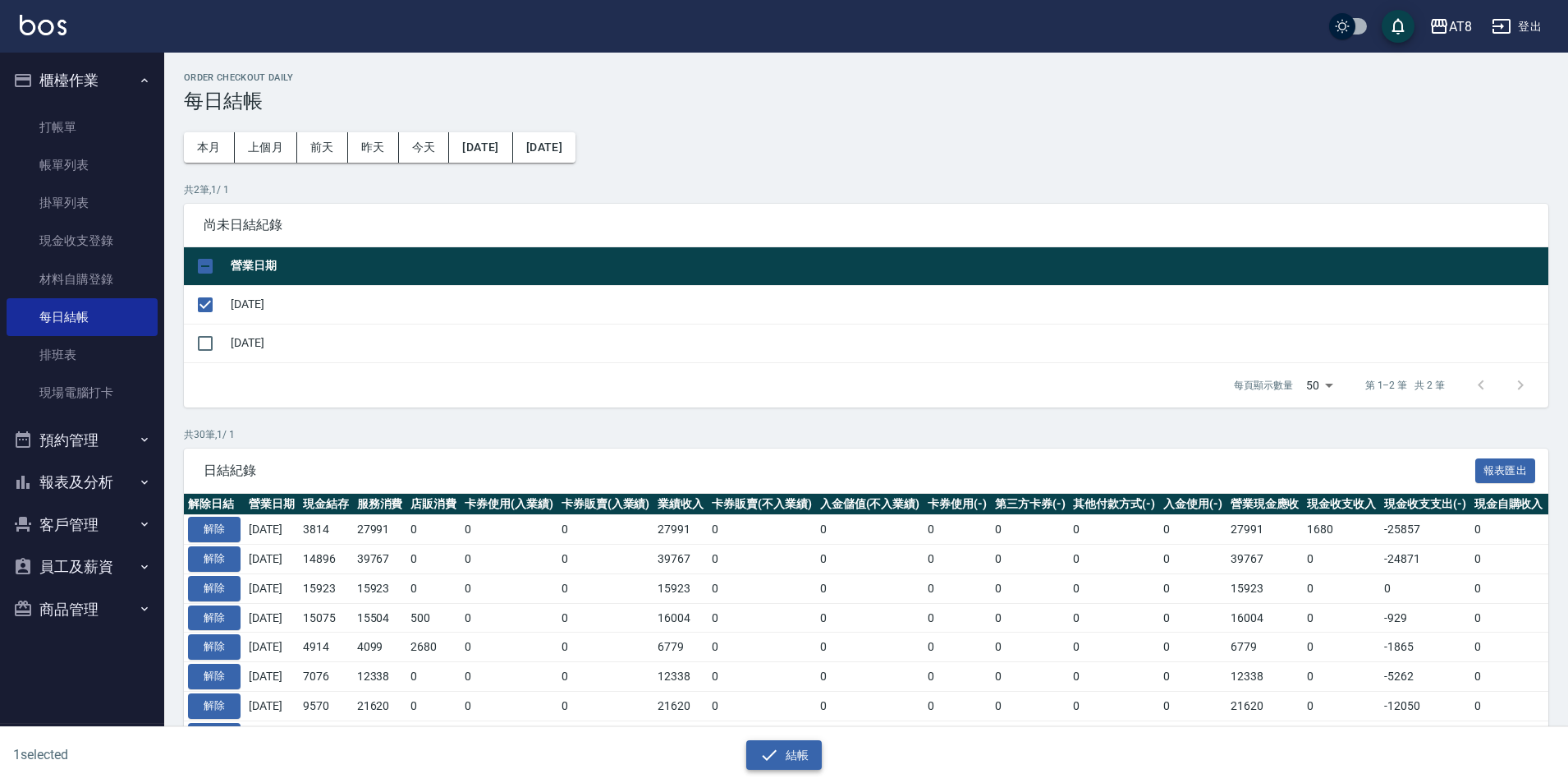
click at [782, 743] on button "結帳" at bounding box center [784, 755] width 76 height 30
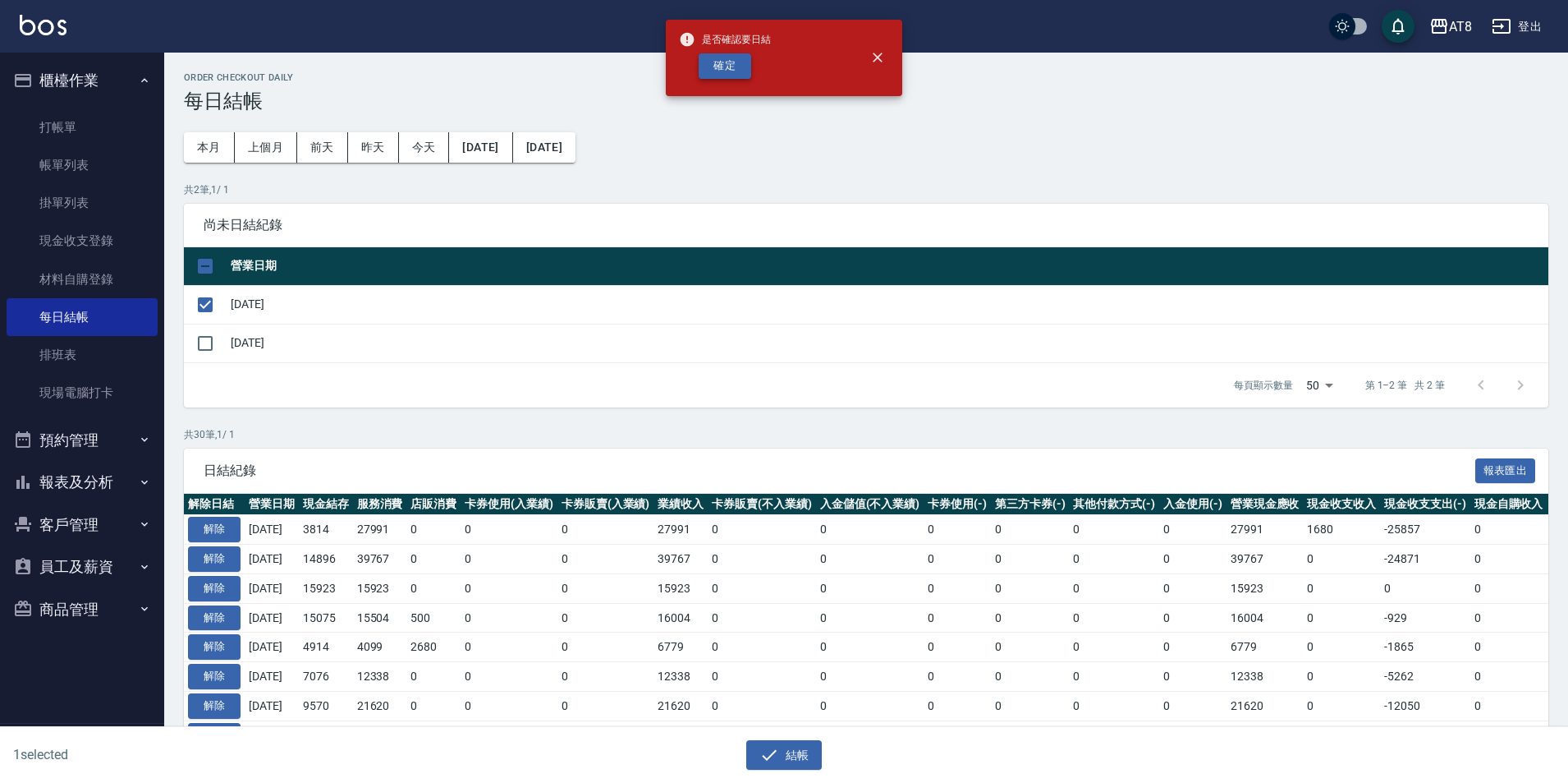
click at [736, 73] on button "確定" at bounding box center [724, 66] width 52 height 26
checkbox input "false"
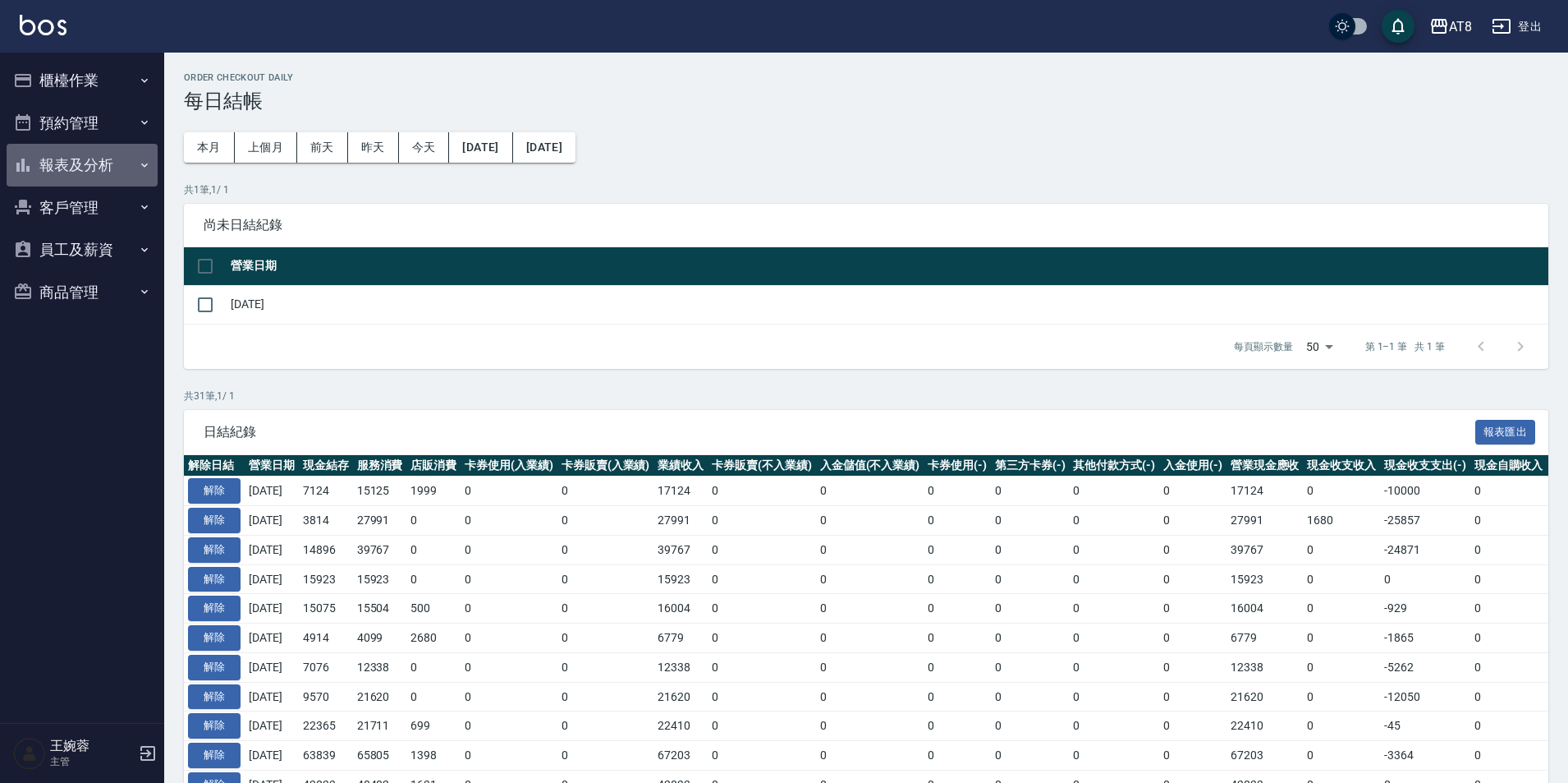
click at [83, 162] on button "報表及分析" at bounding box center [82, 165] width 151 height 43
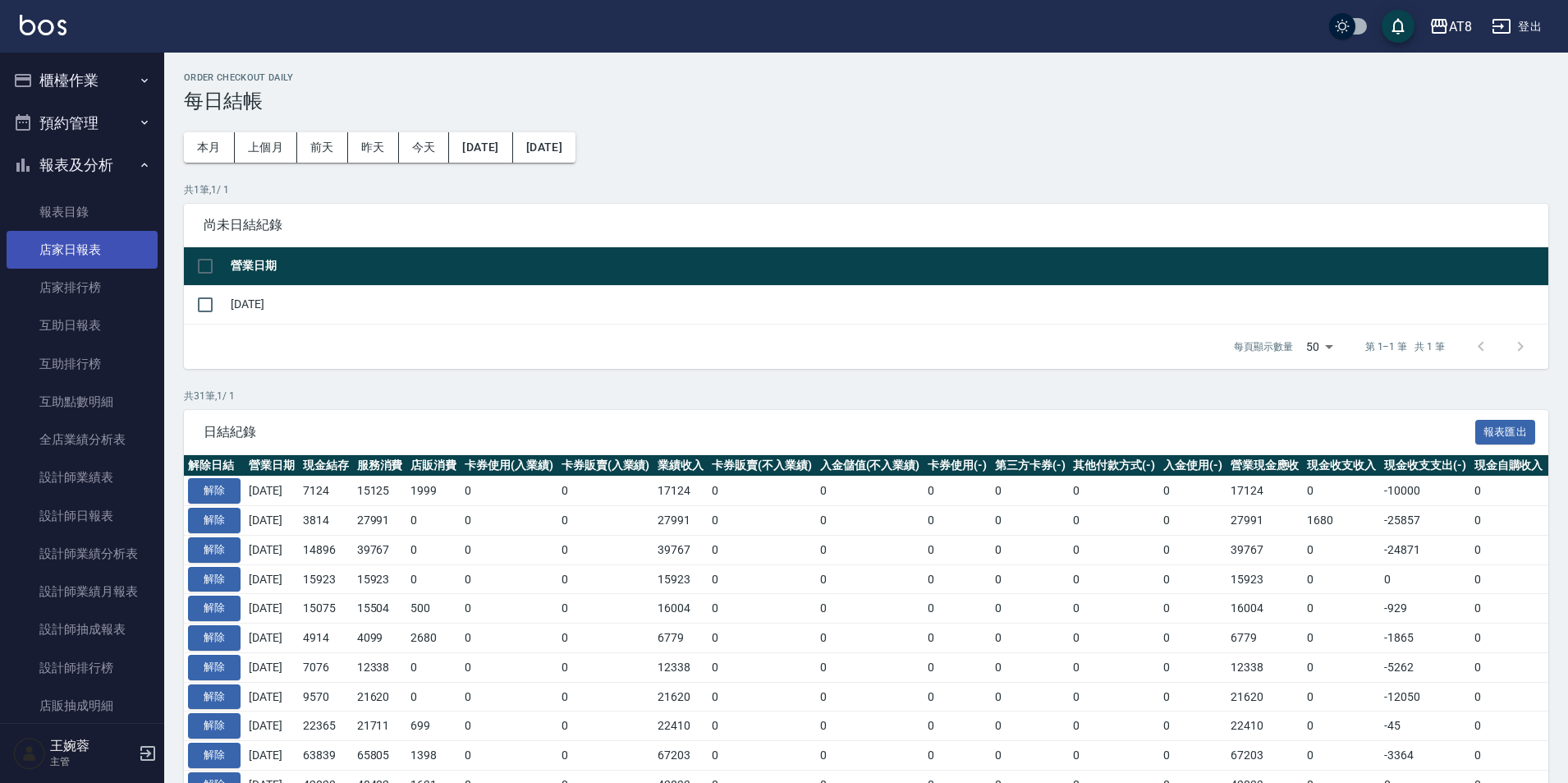
click at [83, 236] on link "店家日報表" at bounding box center [82, 249] width 151 height 38
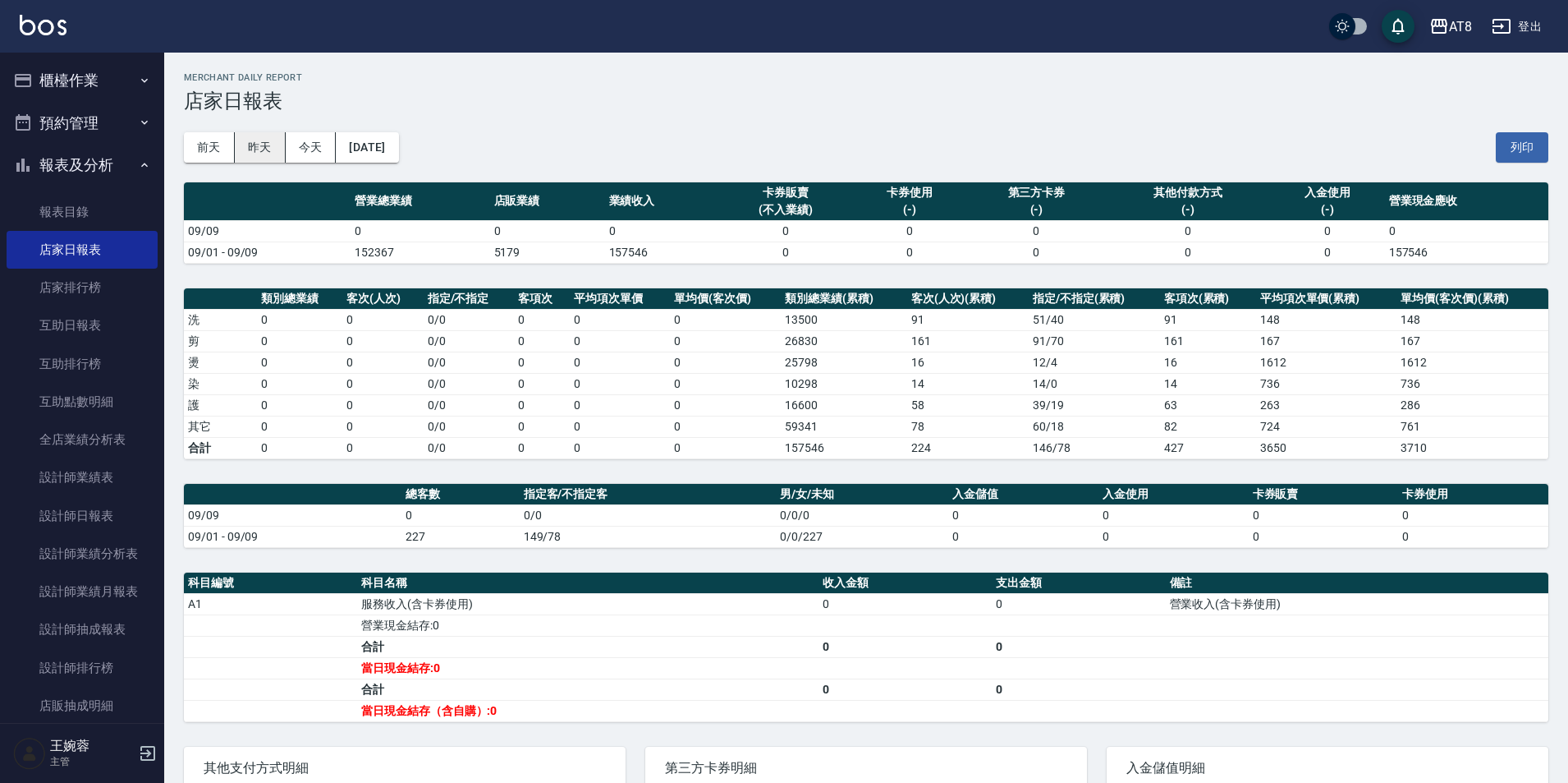
click at [263, 159] on button "昨天" at bounding box center [260, 147] width 51 height 30
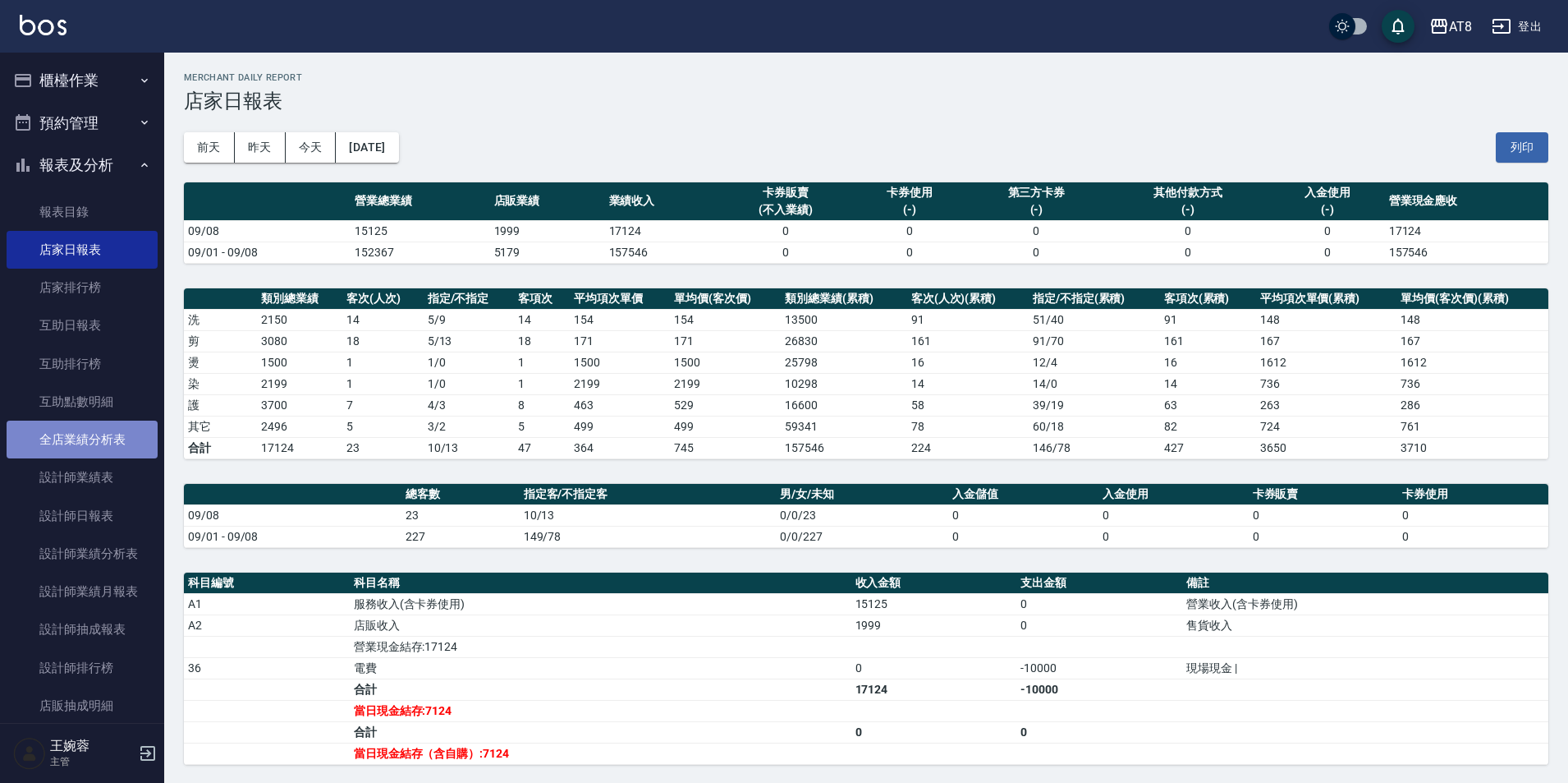
click at [123, 448] on link "全店業績分析表" at bounding box center [82, 439] width 151 height 38
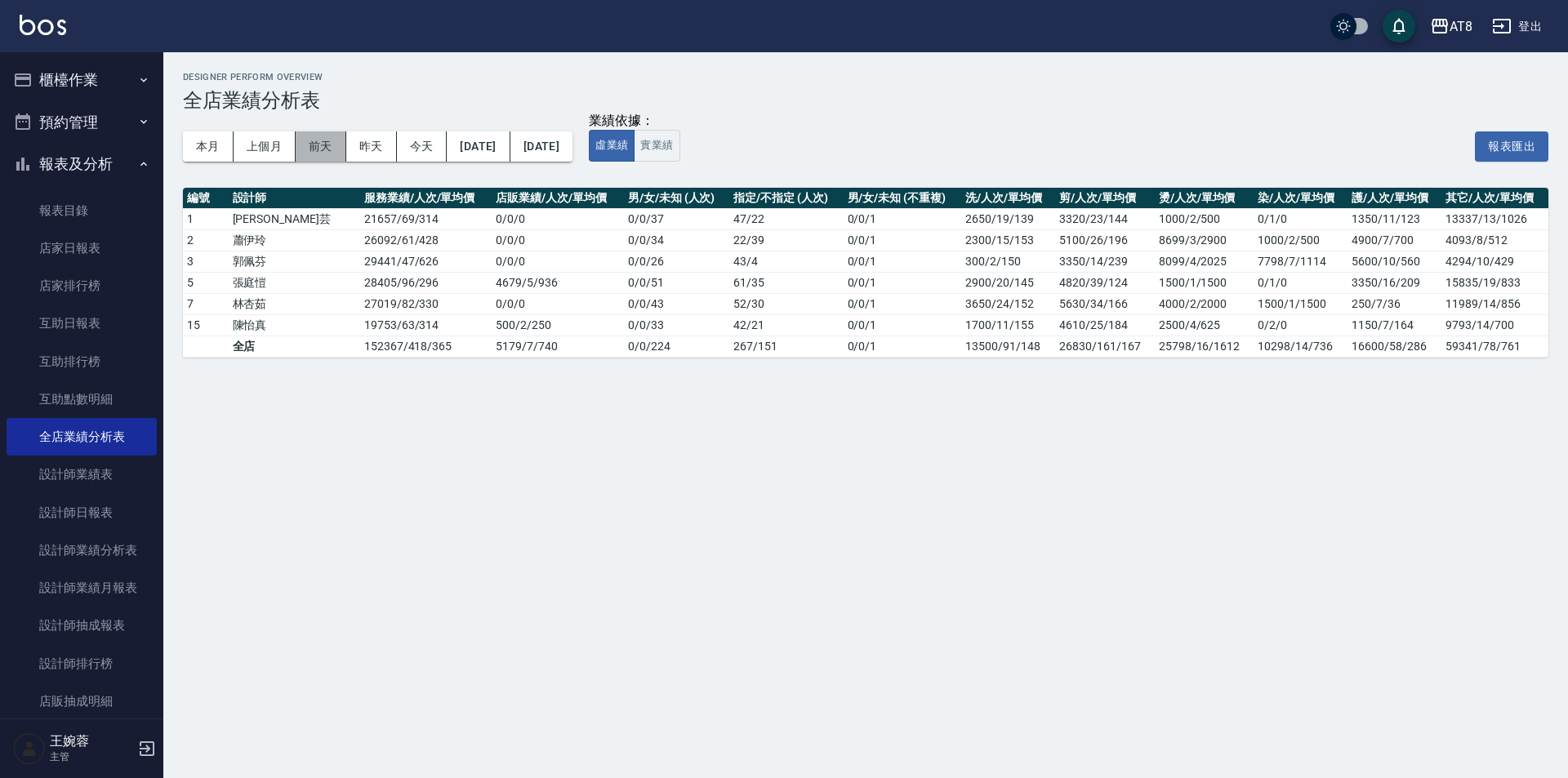
click at [328, 153] on button "前天" at bounding box center [320, 146] width 50 height 30
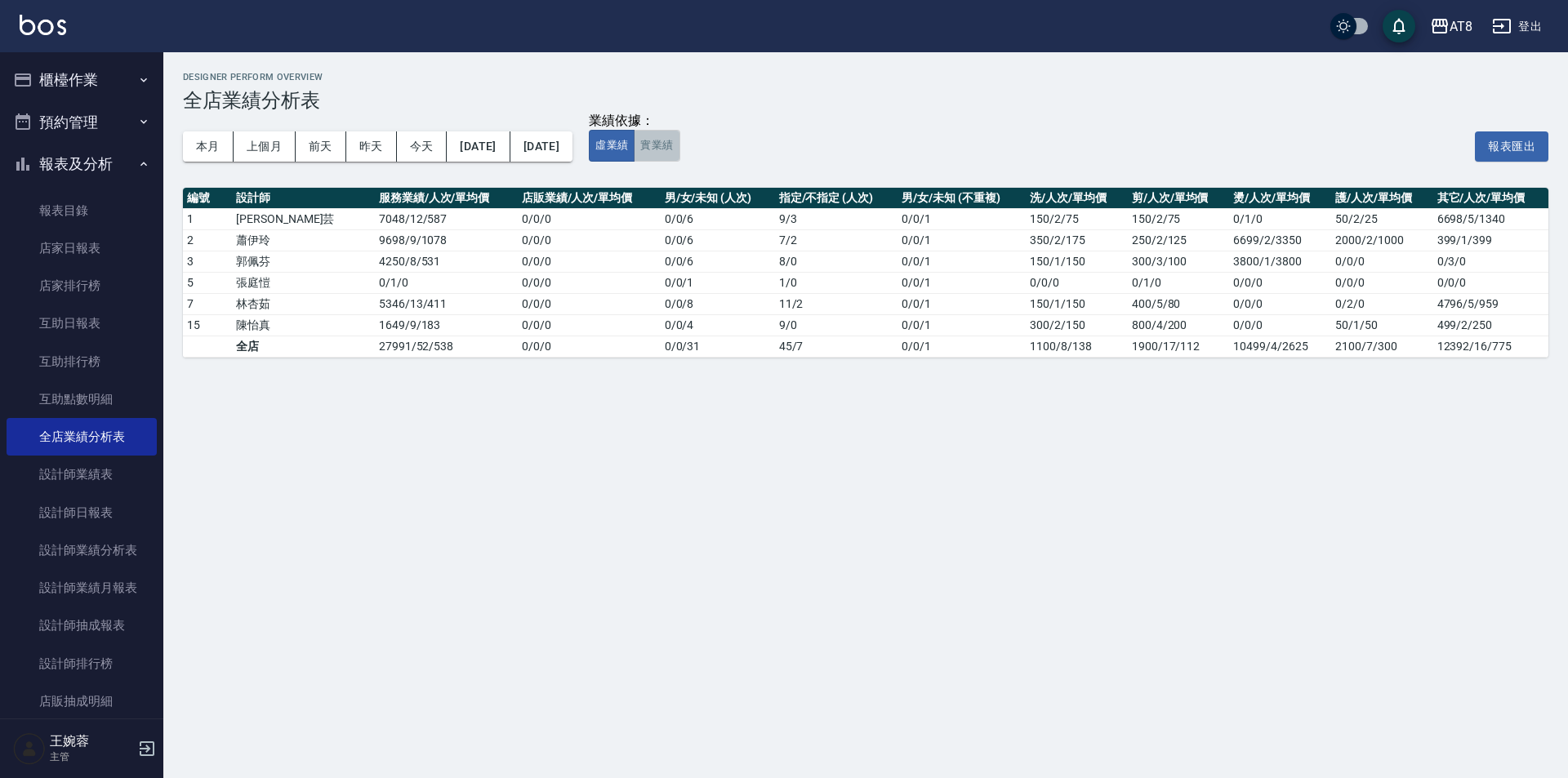
click at [679, 137] on button "實業績" at bounding box center [656, 146] width 46 height 32
click at [373, 147] on button "昨天" at bounding box center [371, 146] width 50 height 30
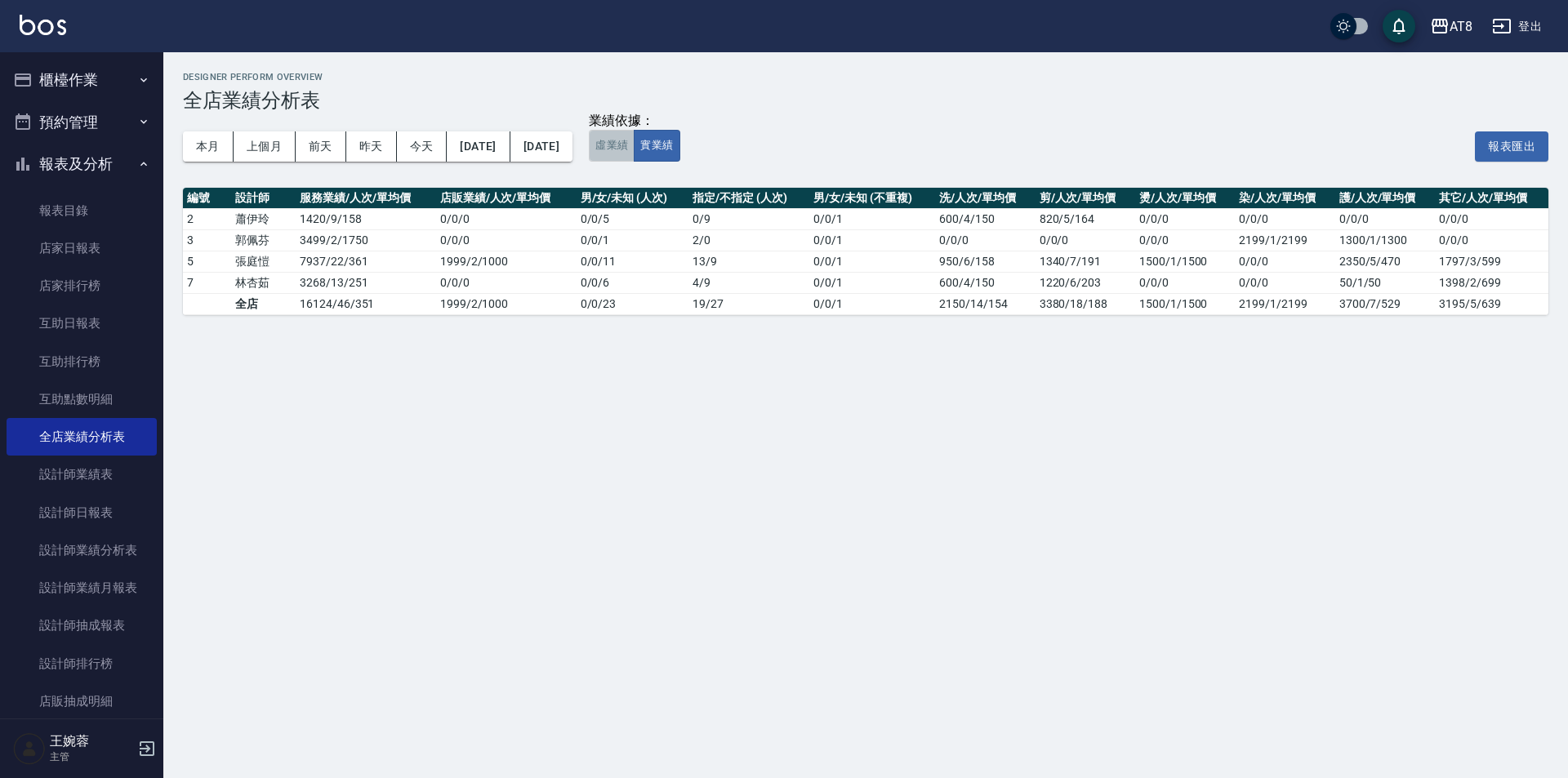
click at [634, 155] on button "虛業績" at bounding box center [611, 146] width 46 height 32
click at [679, 149] on button "實業績" at bounding box center [656, 146] width 46 height 32
click at [88, 247] on link "店家日報表" at bounding box center [81, 248] width 150 height 38
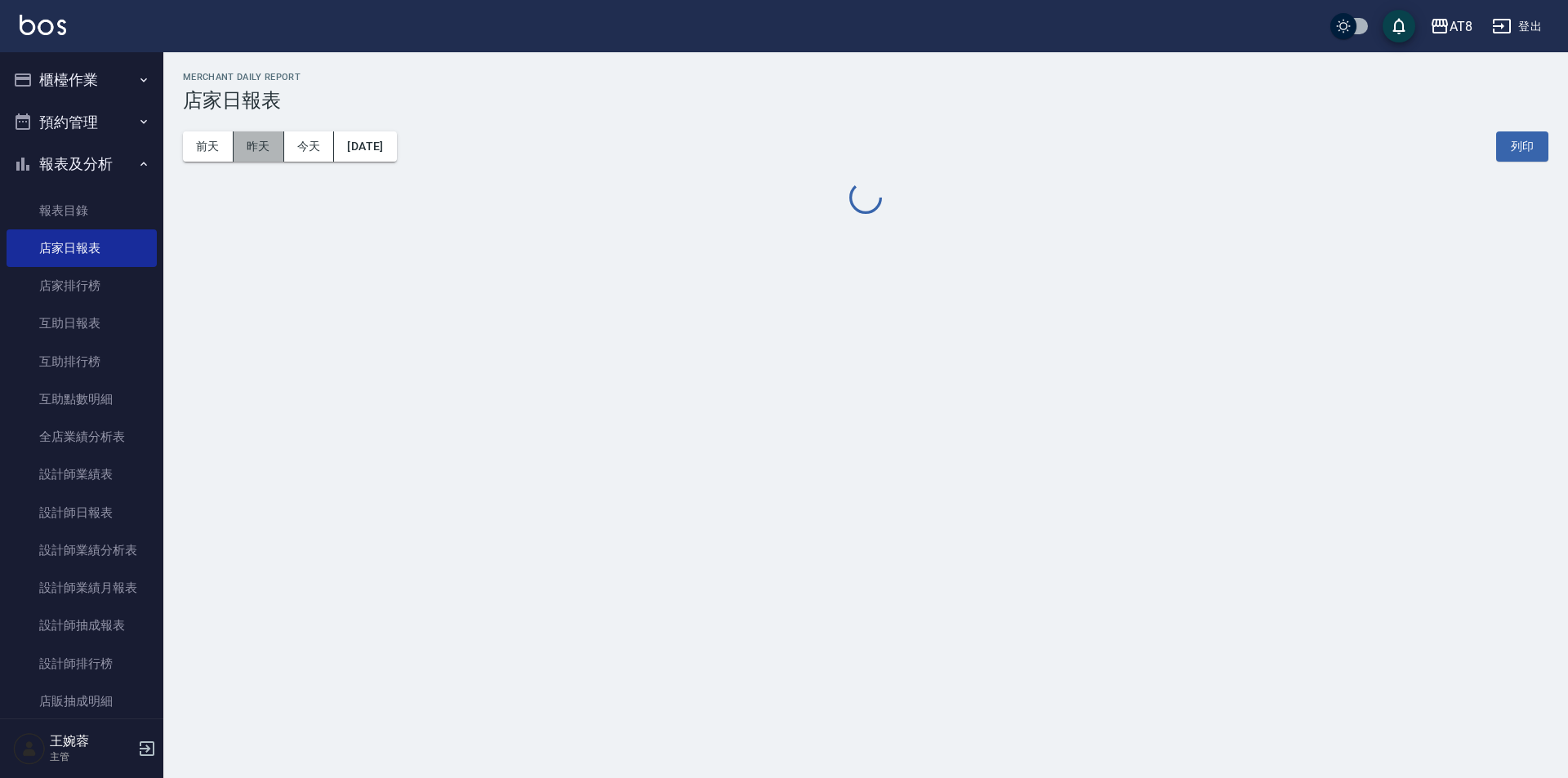
click at [258, 145] on button "昨天" at bounding box center [259, 146] width 50 height 30
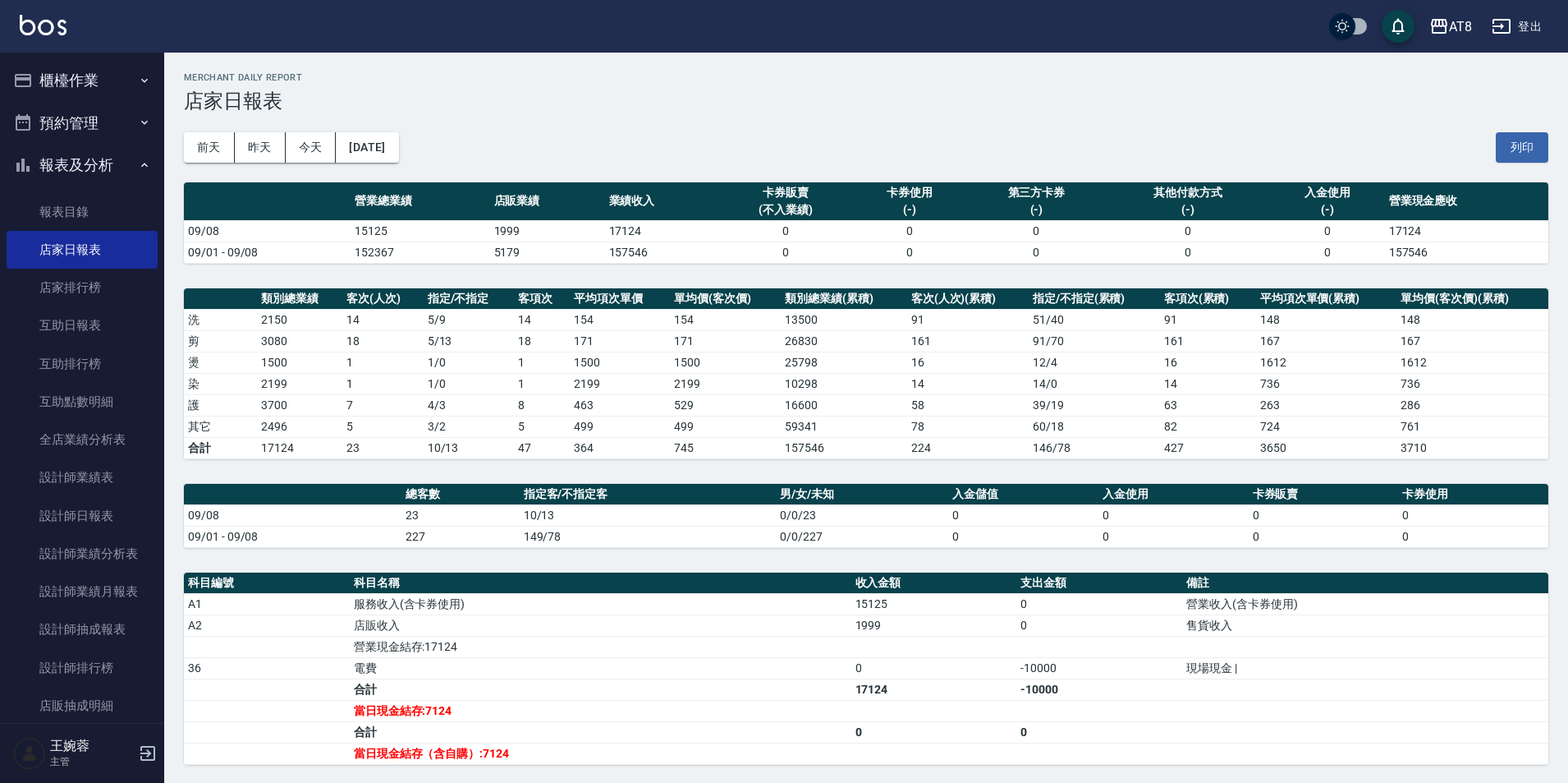
click at [63, 28] on img at bounding box center [43, 25] width 47 height 20
